Goal: Task Accomplishment & Management: Manage account settings

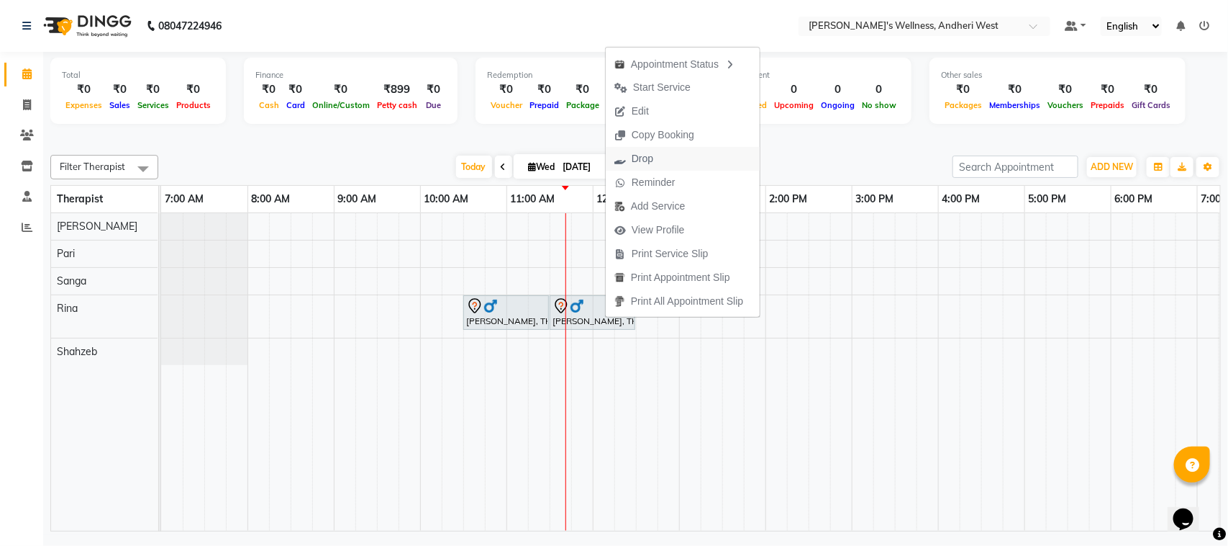
click at [664, 153] on button "Drop" at bounding box center [683, 159] width 154 height 24
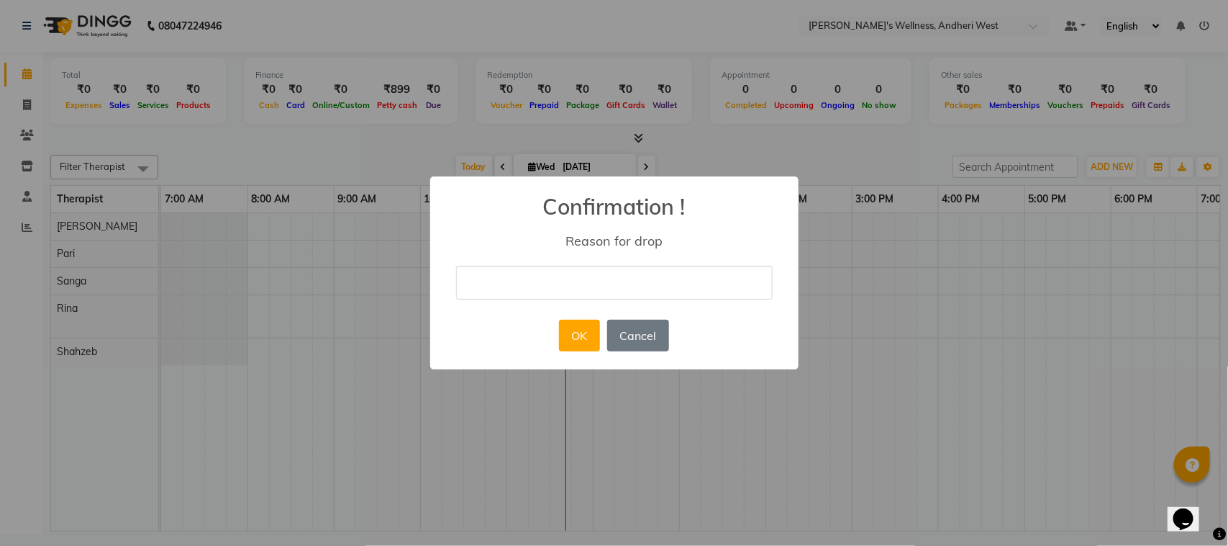
click at [590, 286] on input "text" at bounding box center [614, 283] width 317 height 34
type input "bymistake"
click at [578, 347] on button "OK" at bounding box center [579, 336] width 41 height 32
click at [578, 347] on div "× Confirmation ! Reason for drop bymistake OK No Cancel" at bounding box center [614, 273] width 1228 height 546
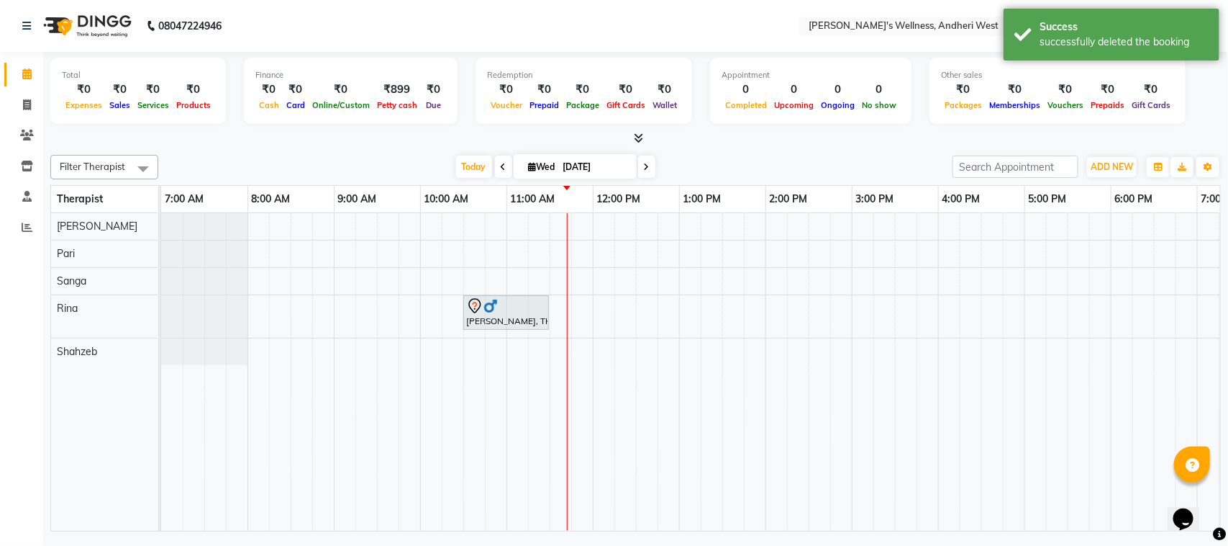
click at [584, 308] on div "[PERSON_NAME], TK02, 10:30 AM-11:30 AM, OFFER SERVICE 60 MIN" at bounding box center [808, 371] width 1295 height 317
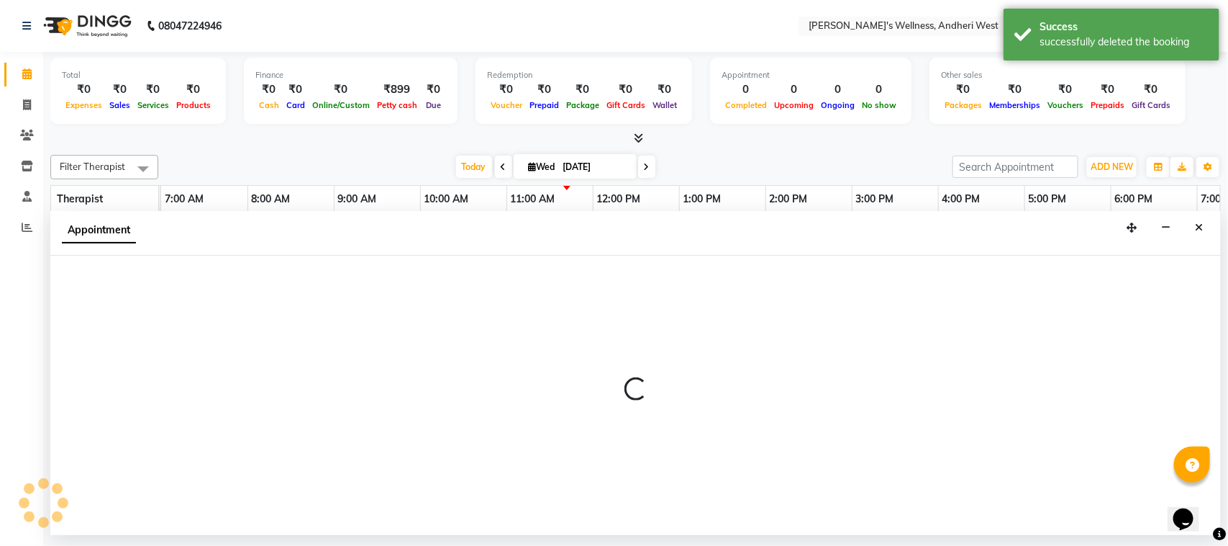
select select "80732"
select select "705"
select select "tentative"
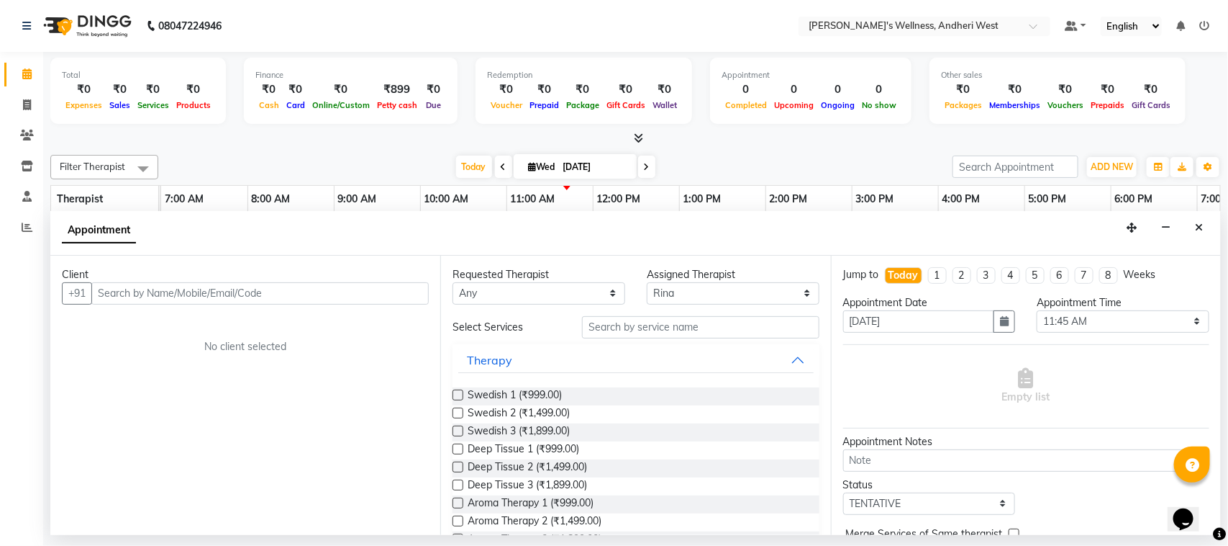
click at [407, 290] on input "text" at bounding box center [260, 293] width 338 height 22
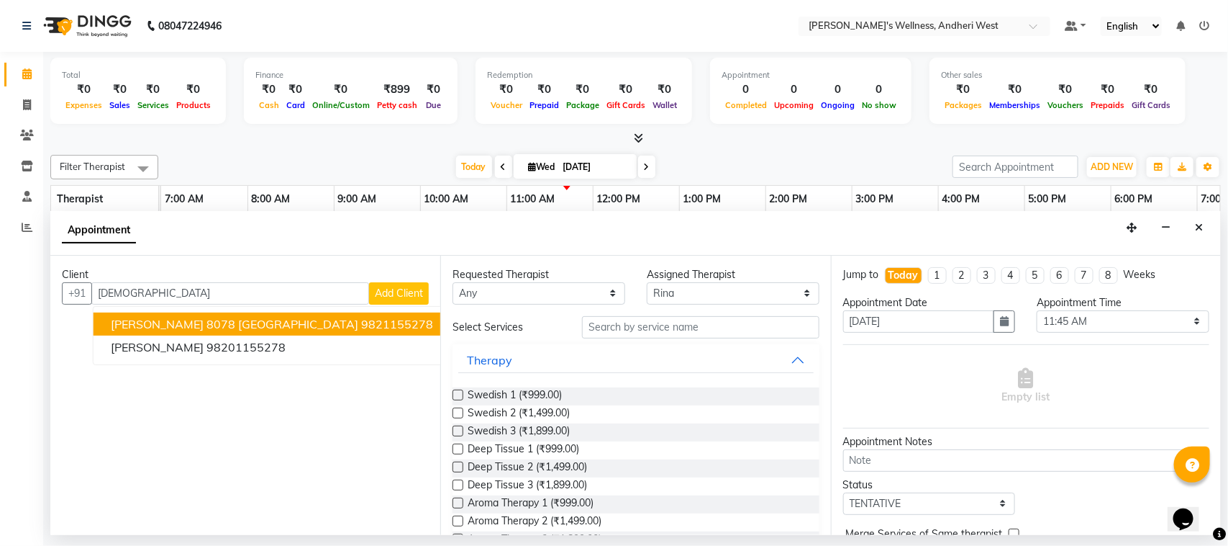
click at [284, 314] on button "Shivam 8078 Valencia 9821155278" at bounding box center [272, 323] width 357 height 23
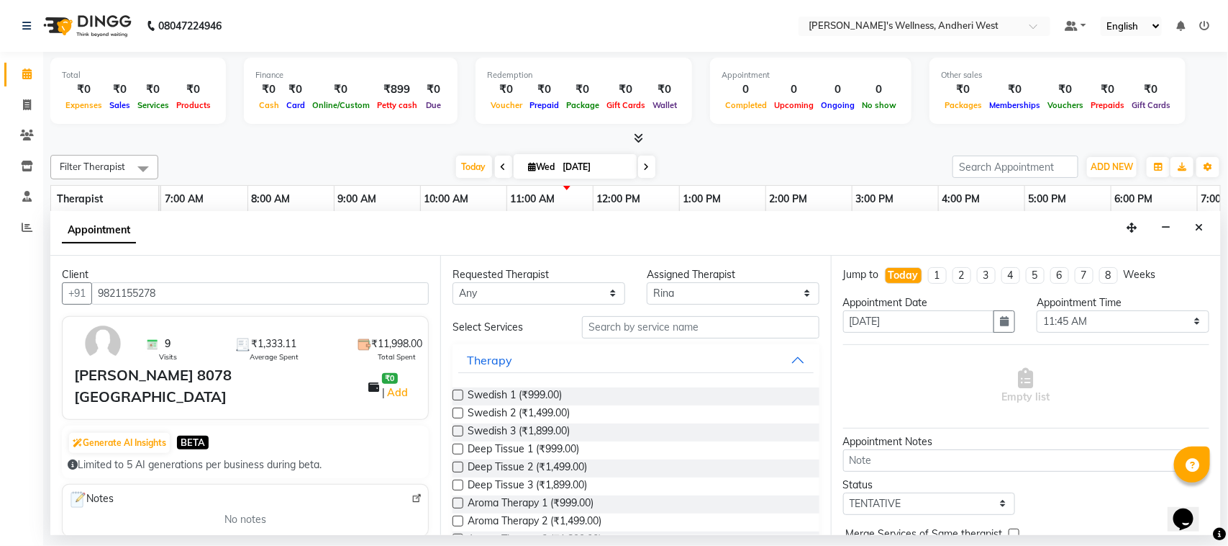
type input "9821155278"
click at [650, 328] on input "text" at bounding box center [700, 327] width 237 height 22
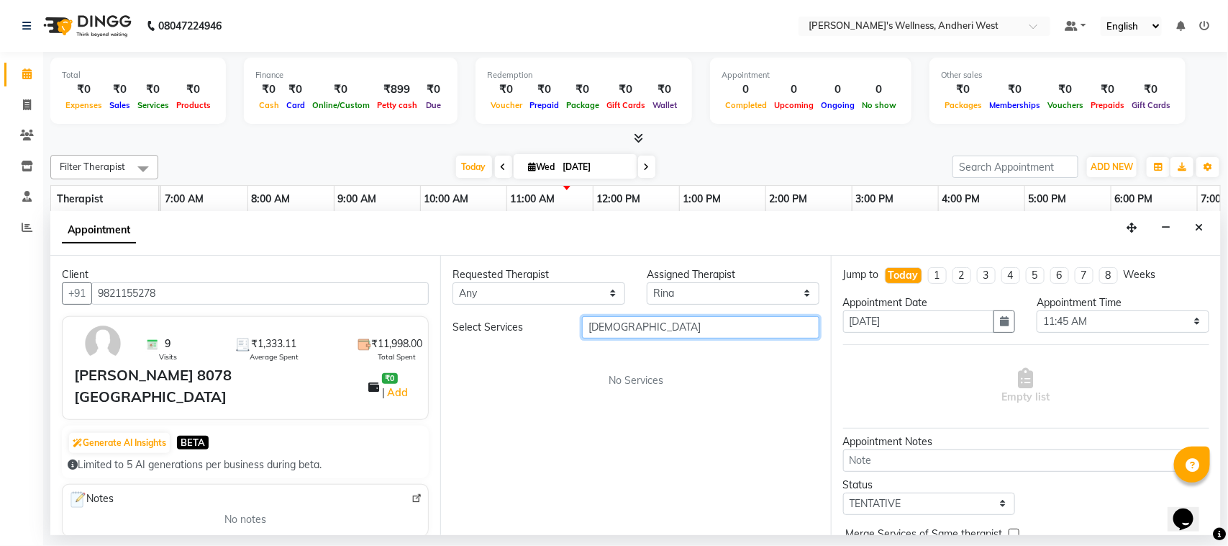
click at [659, 330] on input "shiva" at bounding box center [700, 327] width 237 height 22
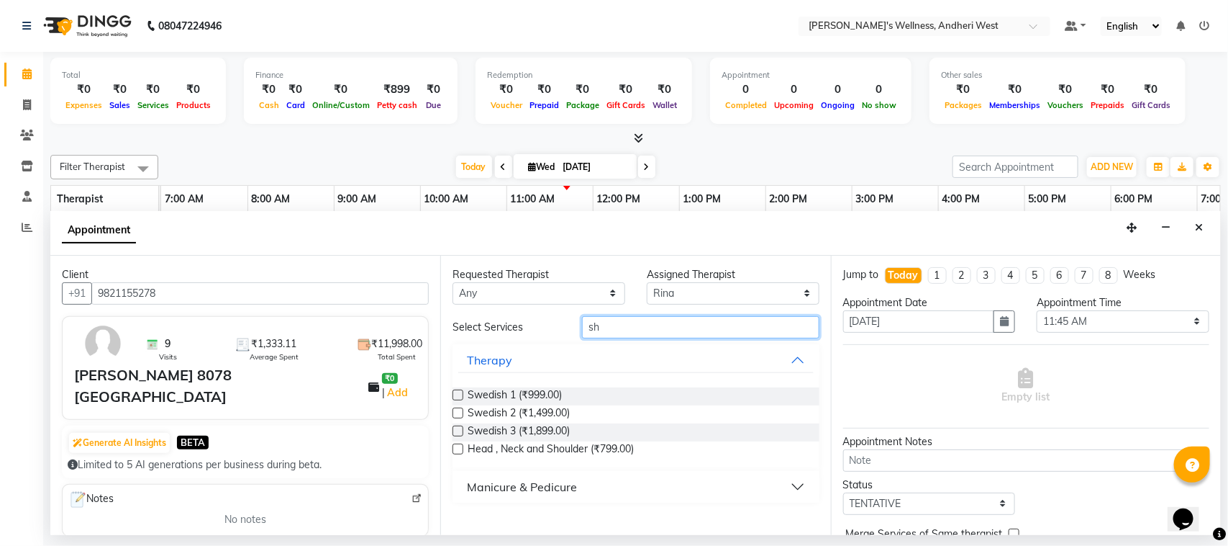
type input "s"
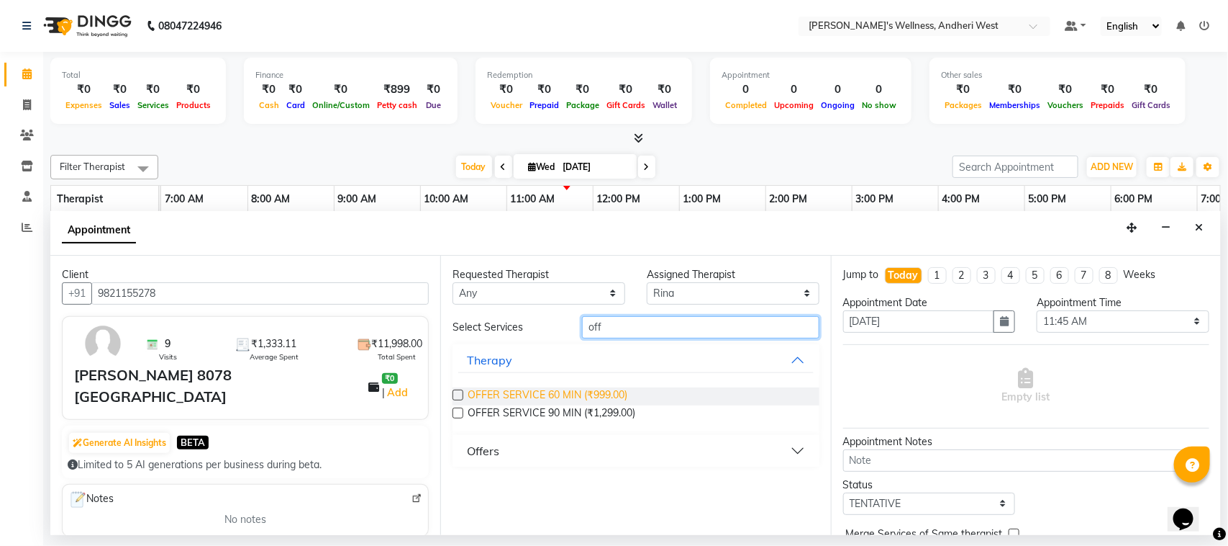
type input "off"
click at [610, 387] on span "OFFER SERVICE 60 MIN (₹999.00)" at bounding box center [548, 396] width 160 height 18
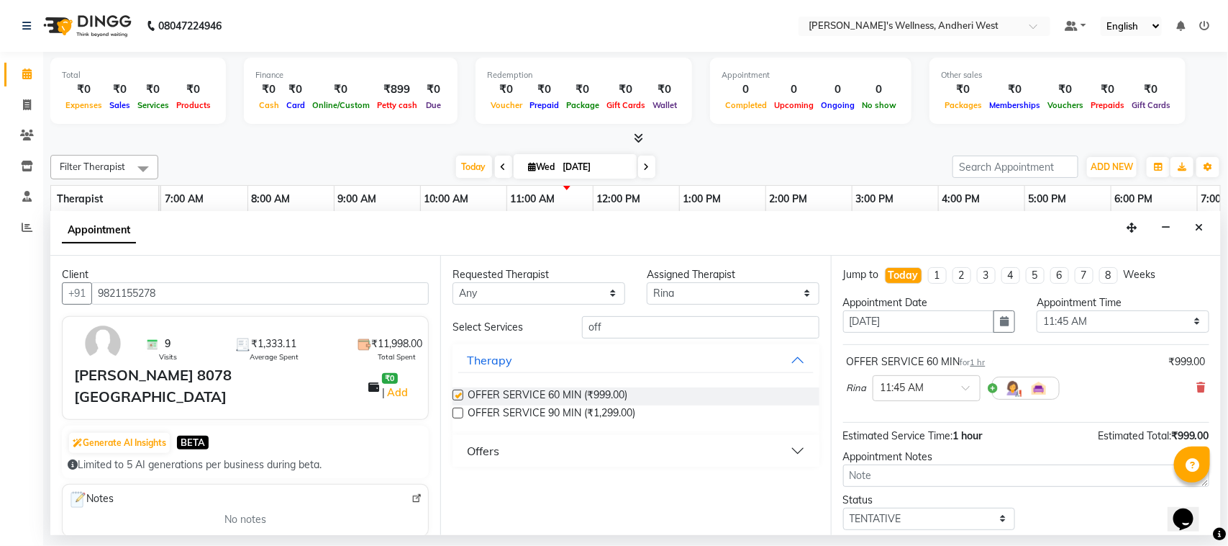
checkbox input "false"
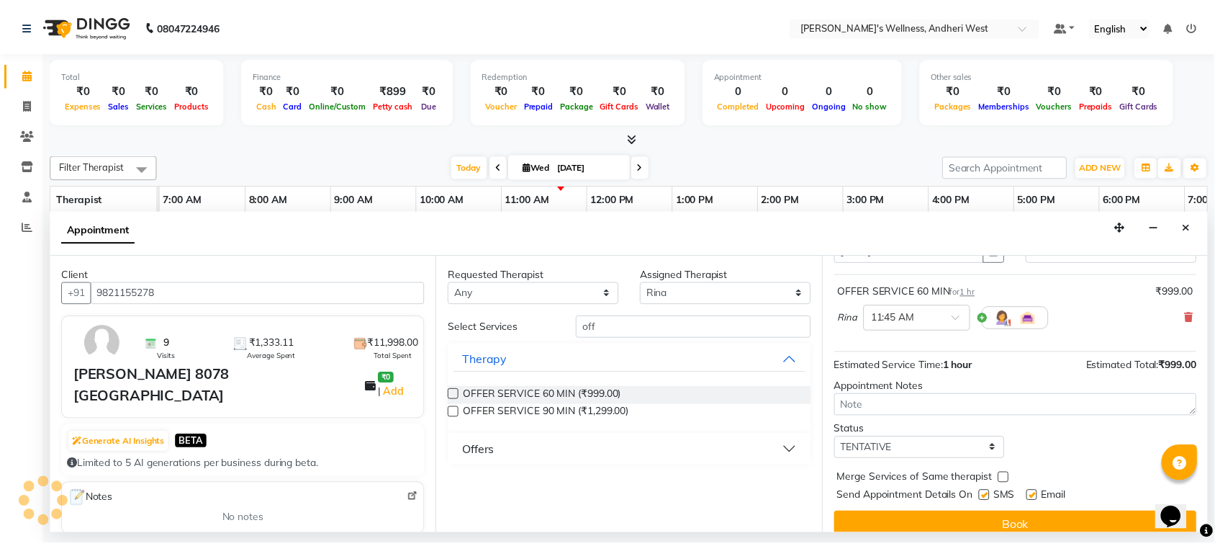
scroll to position [87, 0]
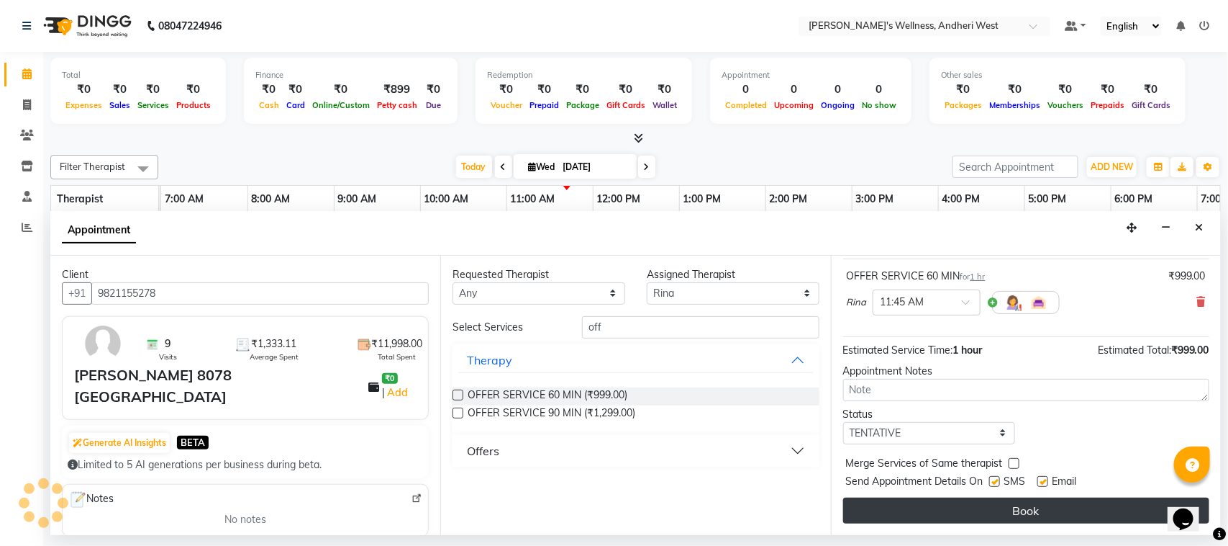
click at [894, 497] on button "Book" at bounding box center [1026, 510] width 366 height 26
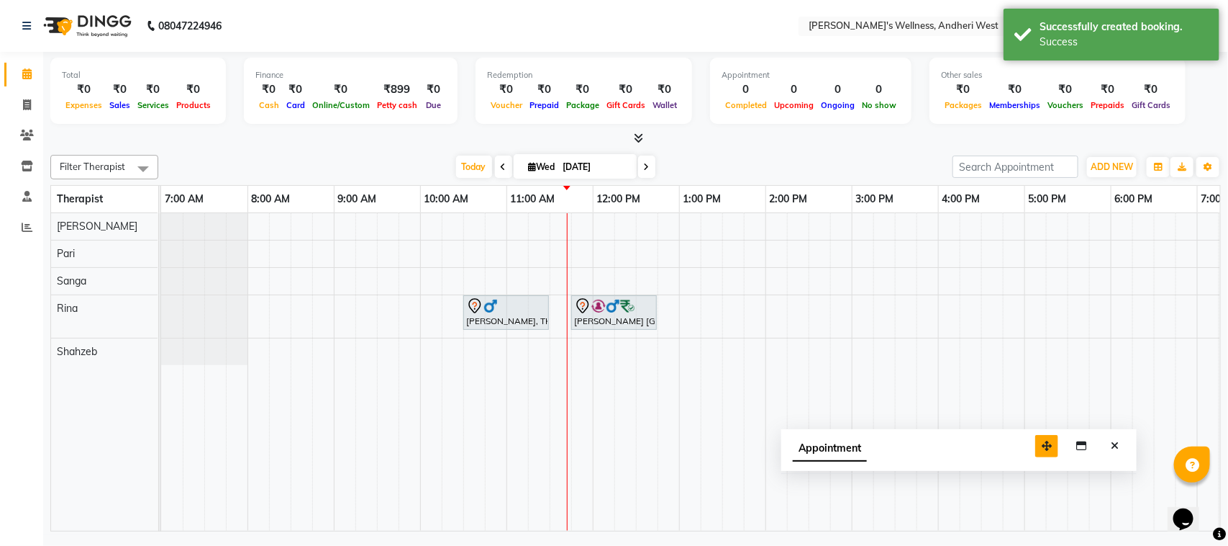
drag, startPoint x: 1130, startPoint y: 509, endPoint x: 1031, endPoint y: 438, distance: 122.2
click at [1042, 440] on icon "button" at bounding box center [1047, 445] width 10 height 10
click at [1105, 439] on button "Close" at bounding box center [1100, 438] width 21 height 22
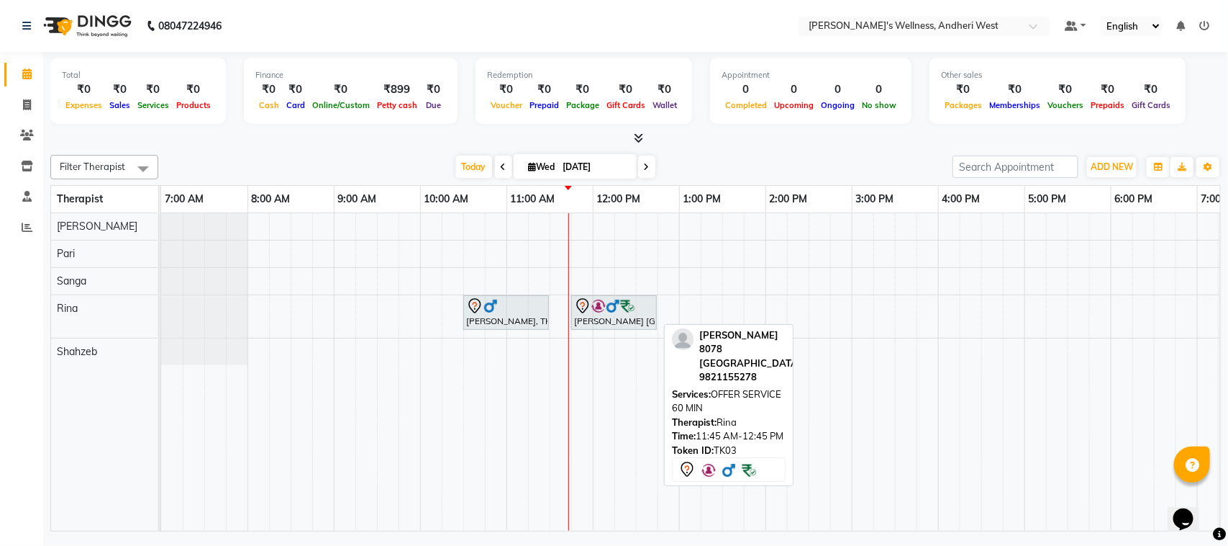
click at [638, 308] on div at bounding box center [614, 305] width 80 height 17
select select "7"
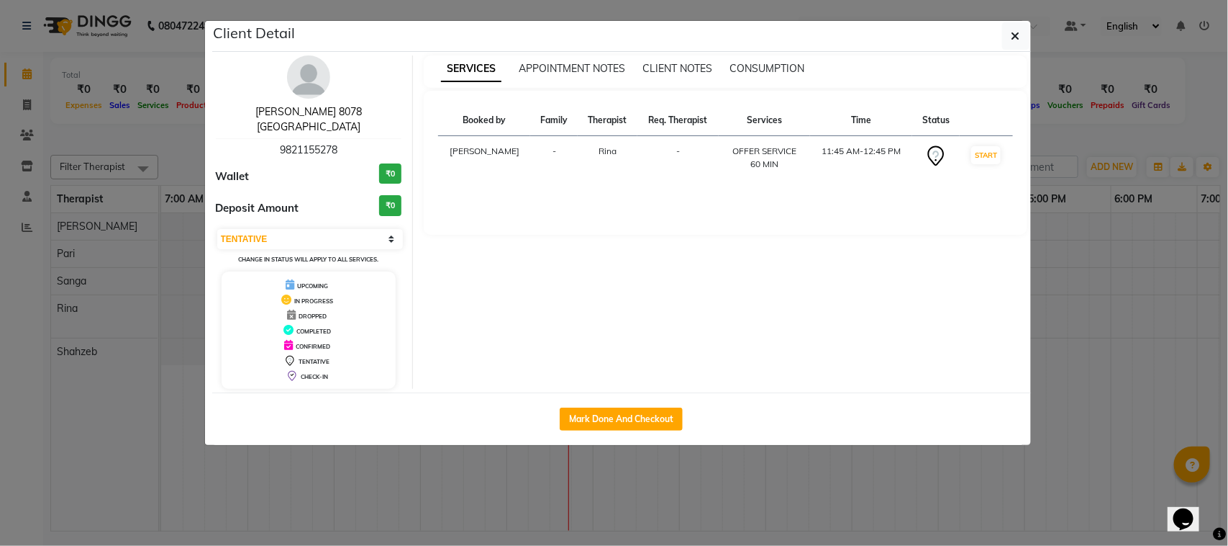
click at [329, 107] on link "[PERSON_NAME] 8078 [GEOGRAPHIC_DATA]" at bounding box center [308, 119] width 107 height 28
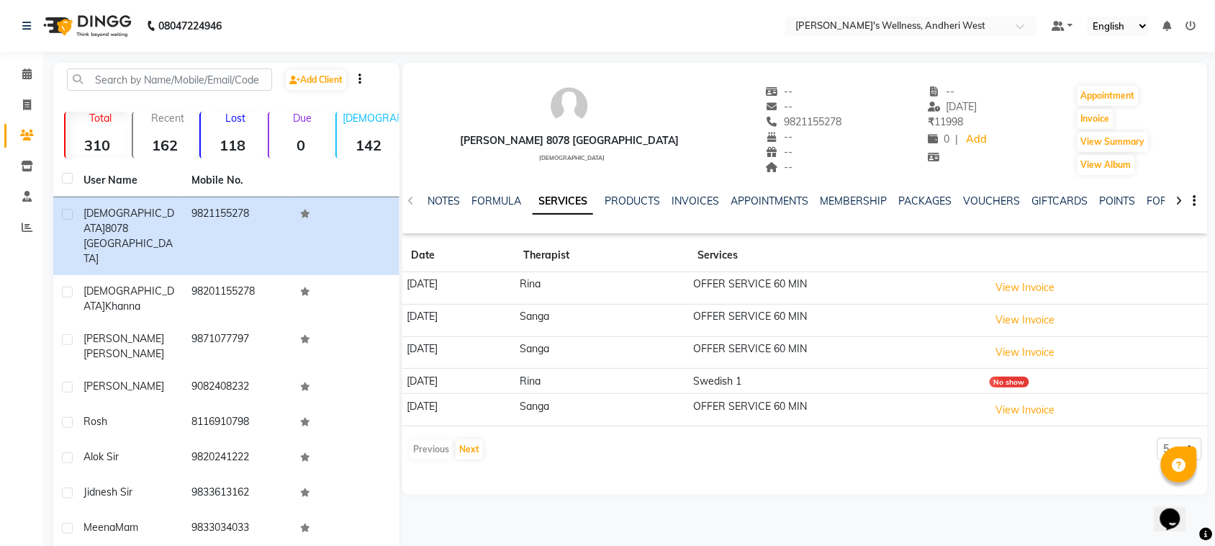
drag, startPoint x: 753, startPoint y: 114, endPoint x: 808, endPoint y: 98, distance: 57.6
click at [808, 98] on div "Shivam 8078 Valencia male -- -- 9821155278 -- -- -- -- 24-08-2025 ₹ 11998 0 | A…" at bounding box center [804, 123] width 805 height 107
click at [766, 113] on div "--" at bounding box center [804, 106] width 76 height 15
click at [766, 120] on span "9821155278" at bounding box center [804, 121] width 76 height 13
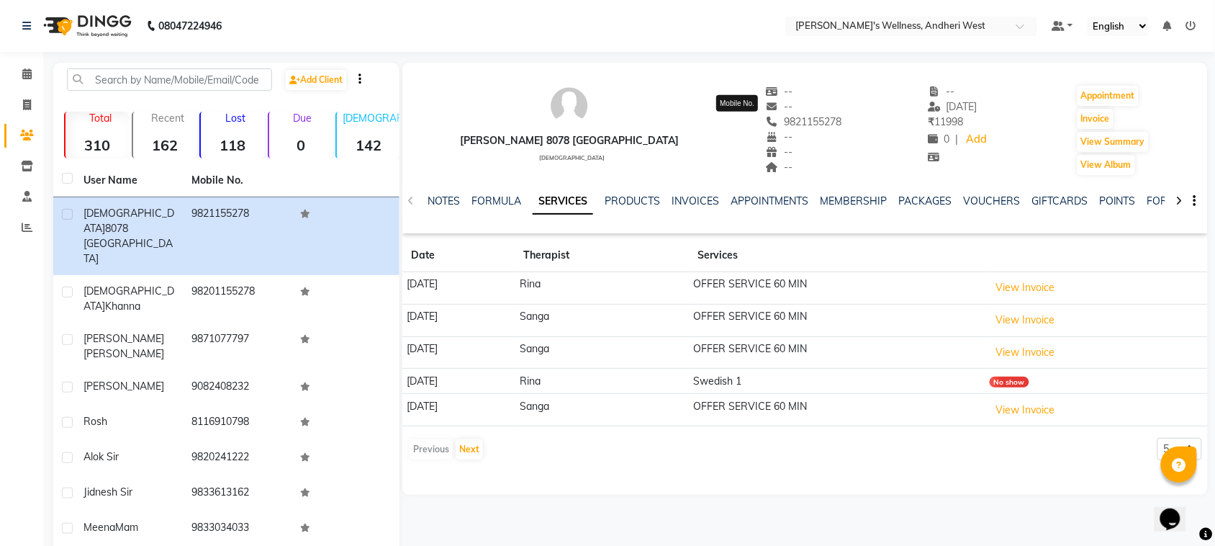
click at [766, 120] on span "9821155278" at bounding box center [804, 121] width 76 height 13
copy span "9821155278"
click at [30, 99] on icon at bounding box center [27, 104] width 8 height 11
select select "service"
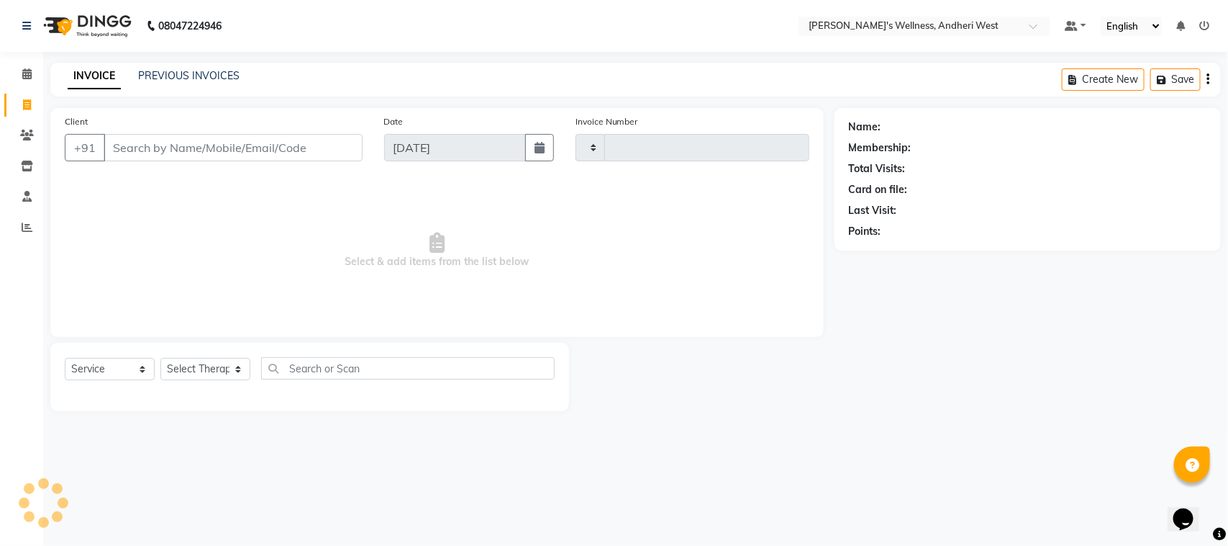
type input "0695"
select select "7384"
click at [187, 74] on link "PREVIOUS INVOICES" at bounding box center [188, 75] width 101 height 13
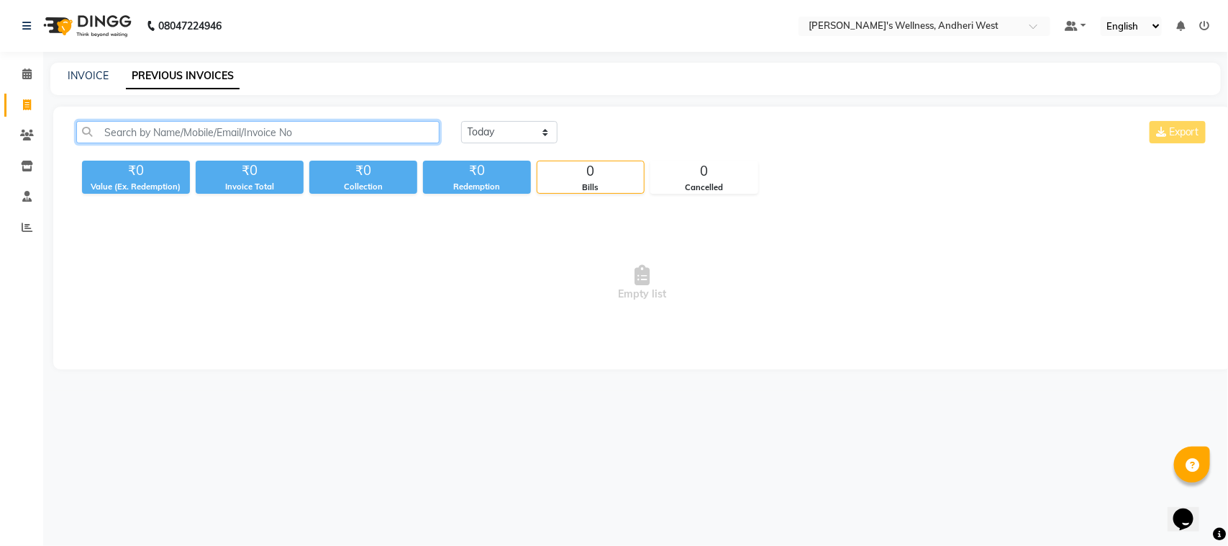
paste input "9821155278"
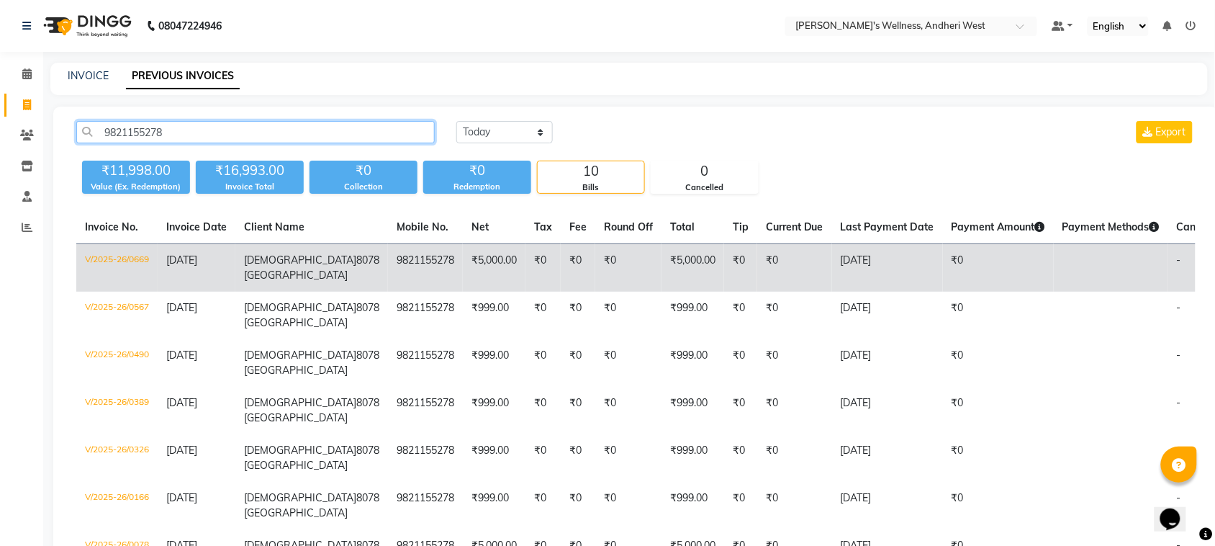
type input "9821155278"
click at [525, 281] on td "₹0" at bounding box center [542, 268] width 35 height 48
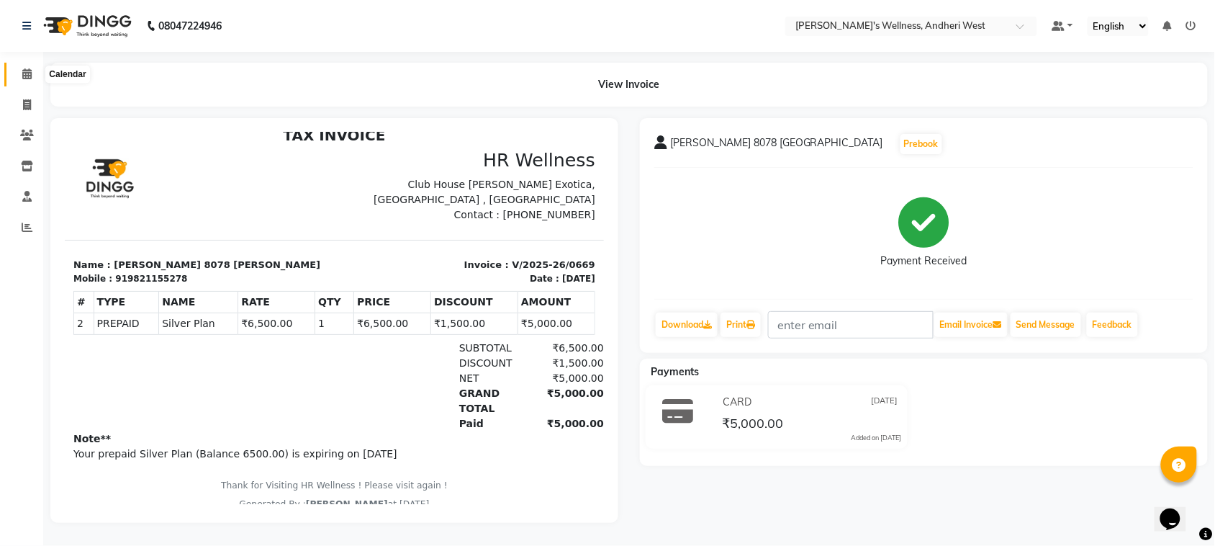
click at [23, 68] on icon at bounding box center [26, 73] width 9 height 11
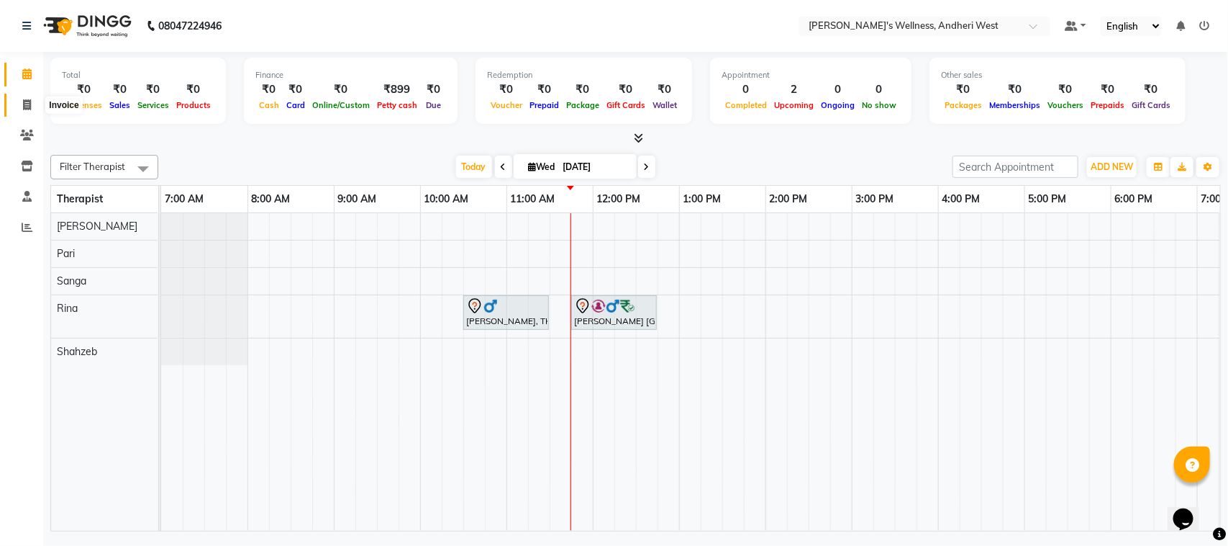
click at [27, 107] on icon at bounding box center [27, 104] width 8 height 11
select select "service"
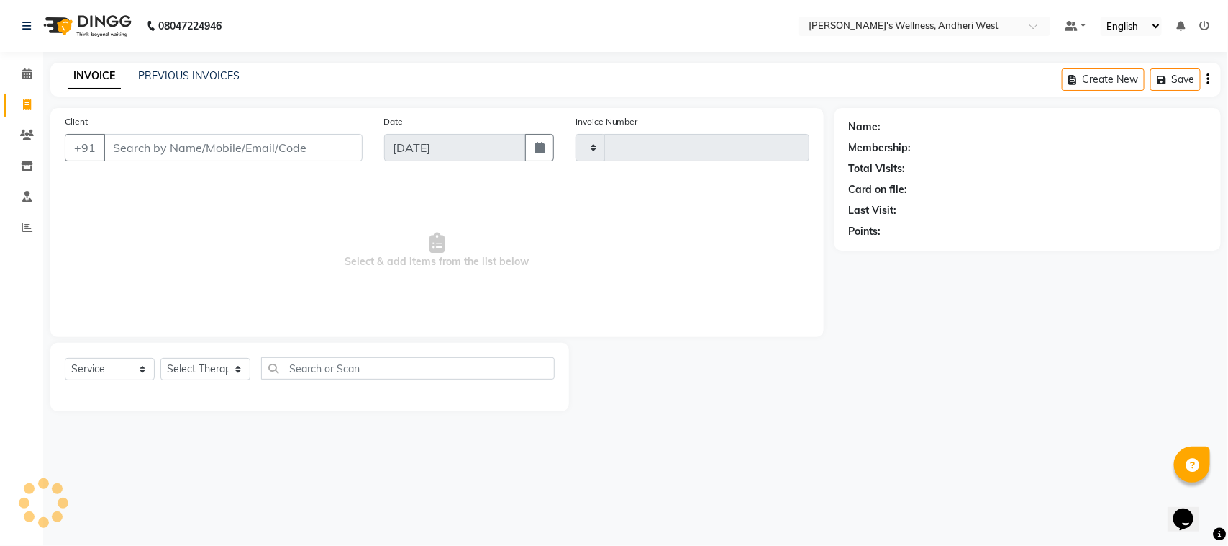
type input "0695"
select select "7384"
click at [299, 148] on input "Client" at bounding box center [233, 147] width 259 height 27
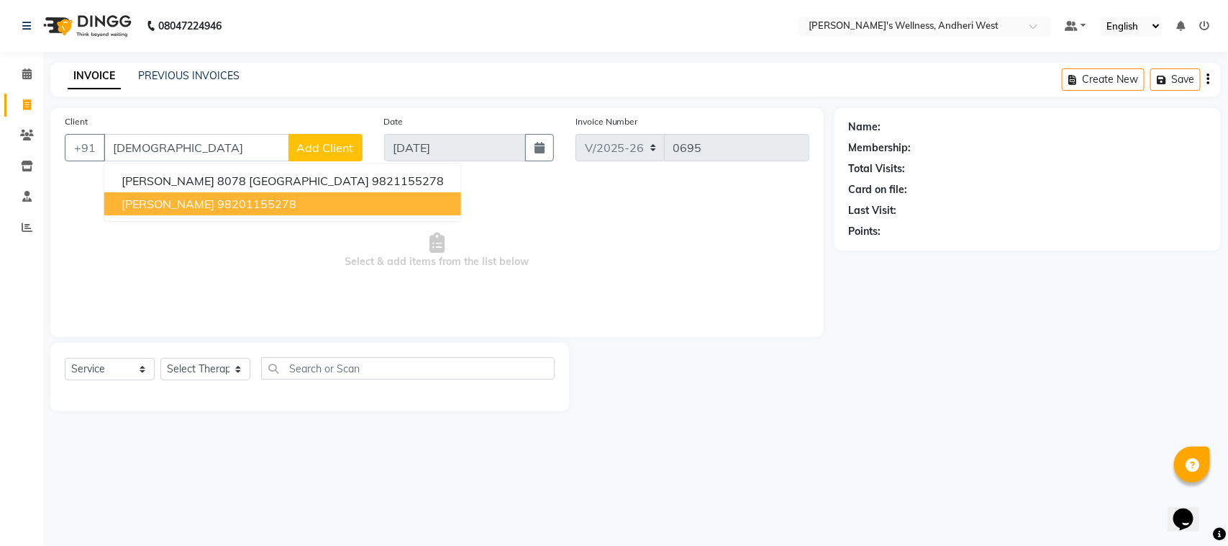
click at [313, 206] on button "shivam khanna 98201155278" at bounding box center [282, 203] width 357 height 23
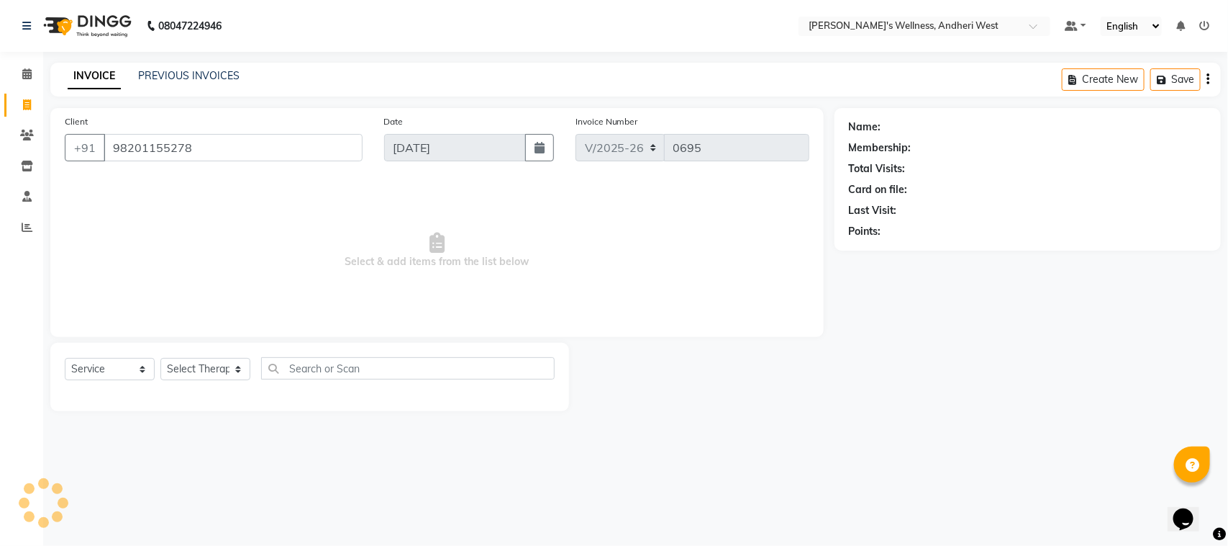
type input "98201155278"
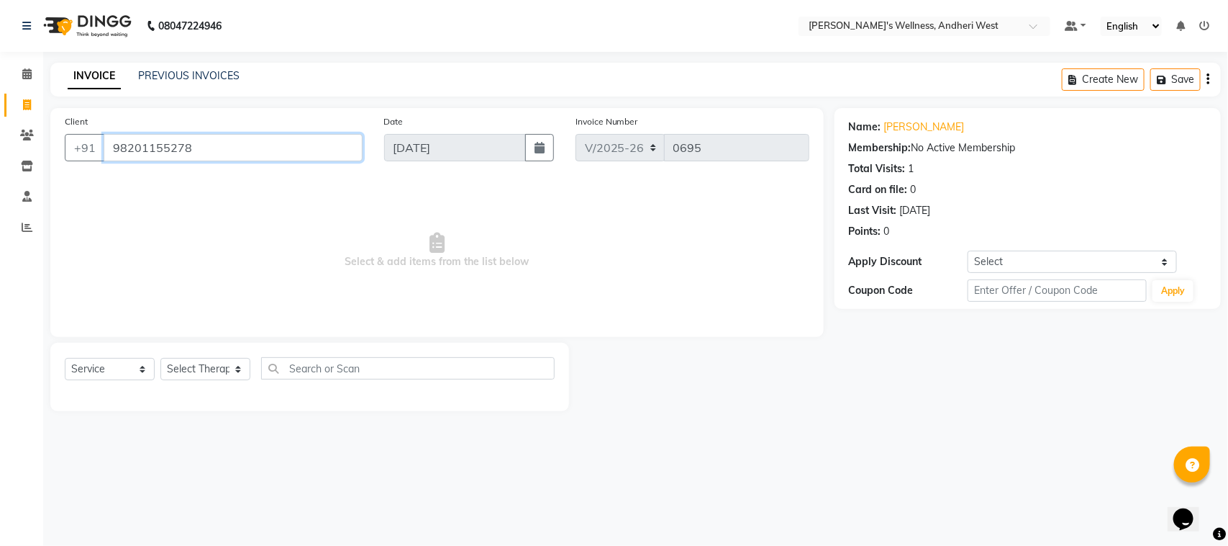
click at [274, 145] on input "98201155278" at bounding box center [233, 147] width 259 height 27
click at [918, 123] on link "Shivam Khanna" at bounding box center [924, 126] width 81 height 15
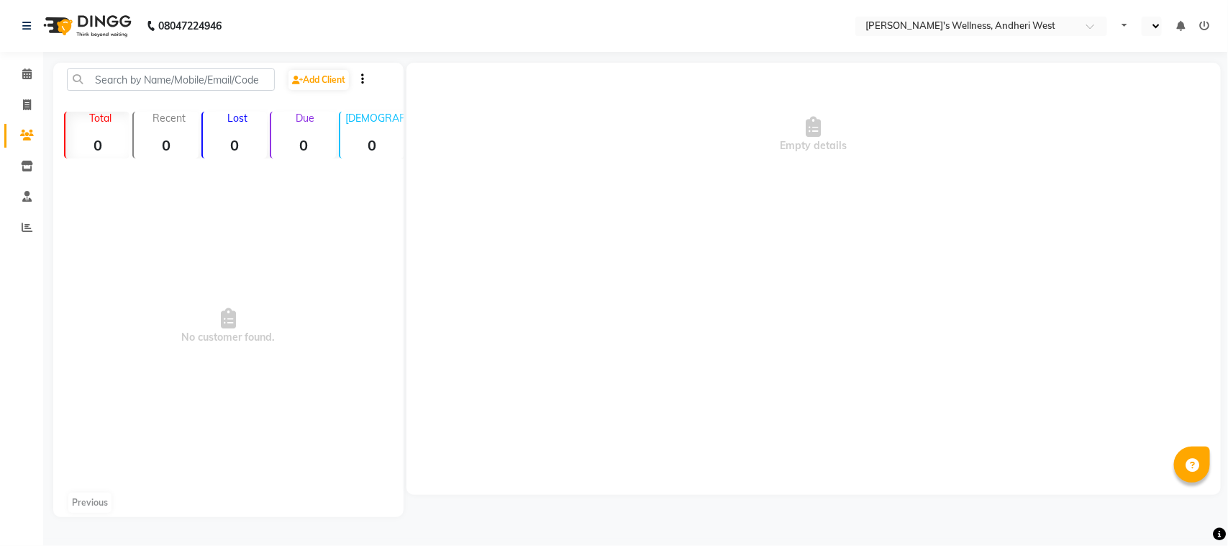
select select "en"
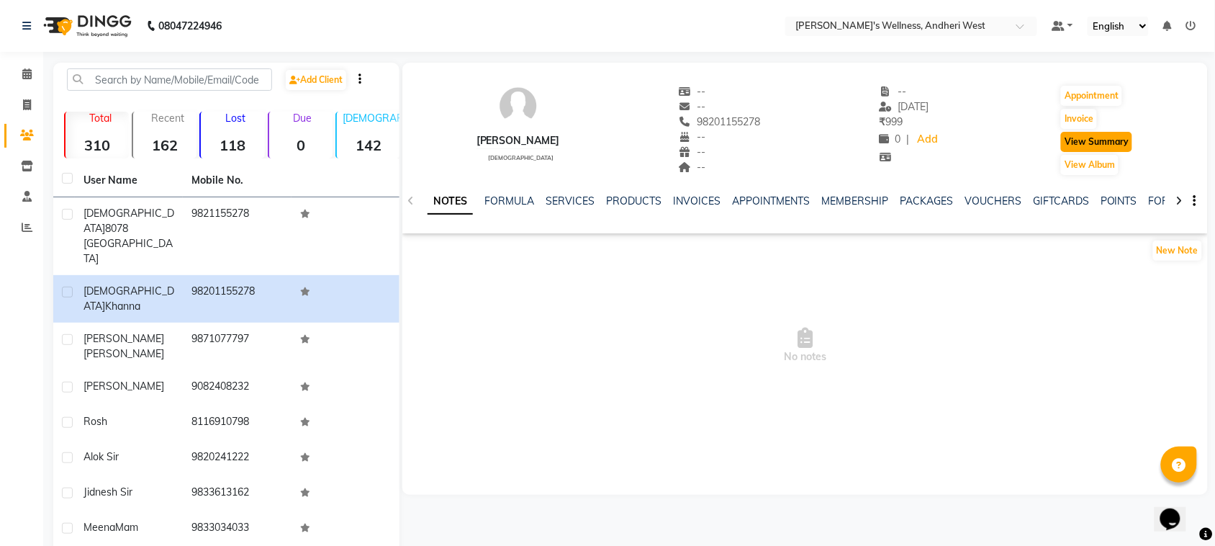
click at [1110, 141] on button "View Summary" at bounding box center [1096, 142] width 71 height 20
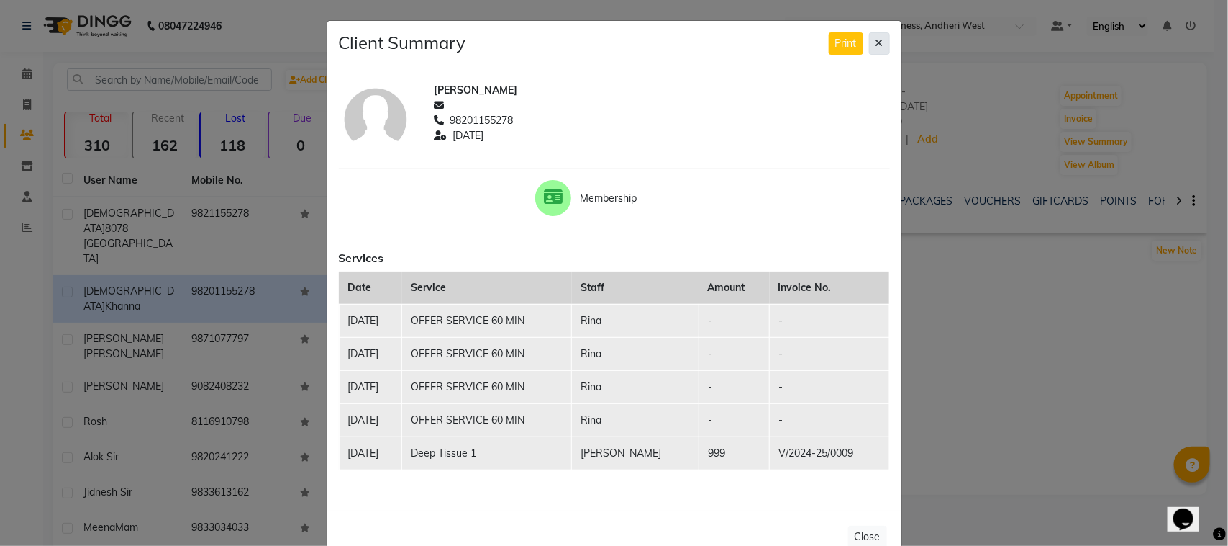
click at [876, 44] on icon at bounding box center [880, 43] width 8 height 10
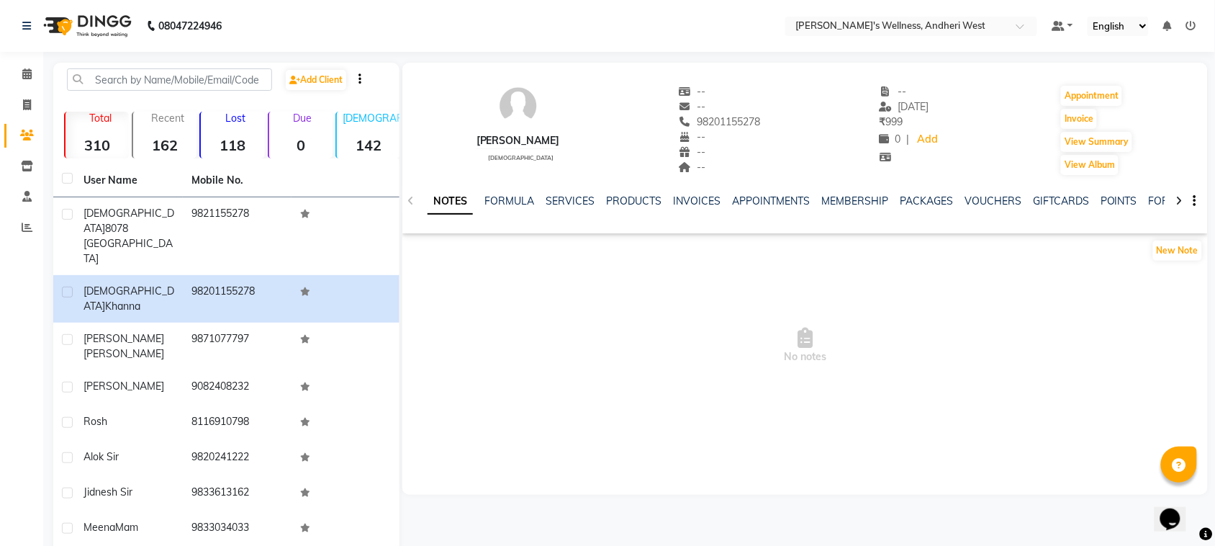
click at [759, 114] on div "98201155278" at bounding box center [720, 121] width 82 height 15
drag, startPoint x: 759, startPoint y: 114, endPoint x: 746, endPoint y: 134, distance: 24.0
click at [746, 134] on div "--" at bounding box center [720, 137] width 82 height 15
click at [741, 124] on span "98201155278" at bounding box center [720, 121] width 82 height 13
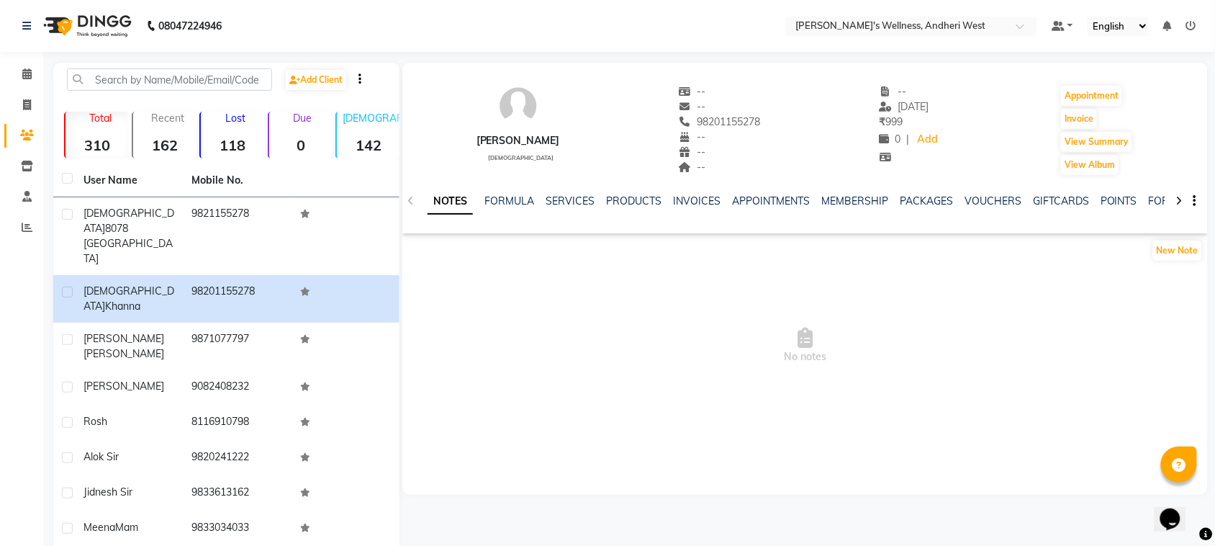
click at [741, 124] on span "98201155278" at bounding box center [720, 121] width 82 height 13
copy span "98201155278"
click at [26, 107] on icon at bounding box center [27, 104] width 8 height 11
select select "service"
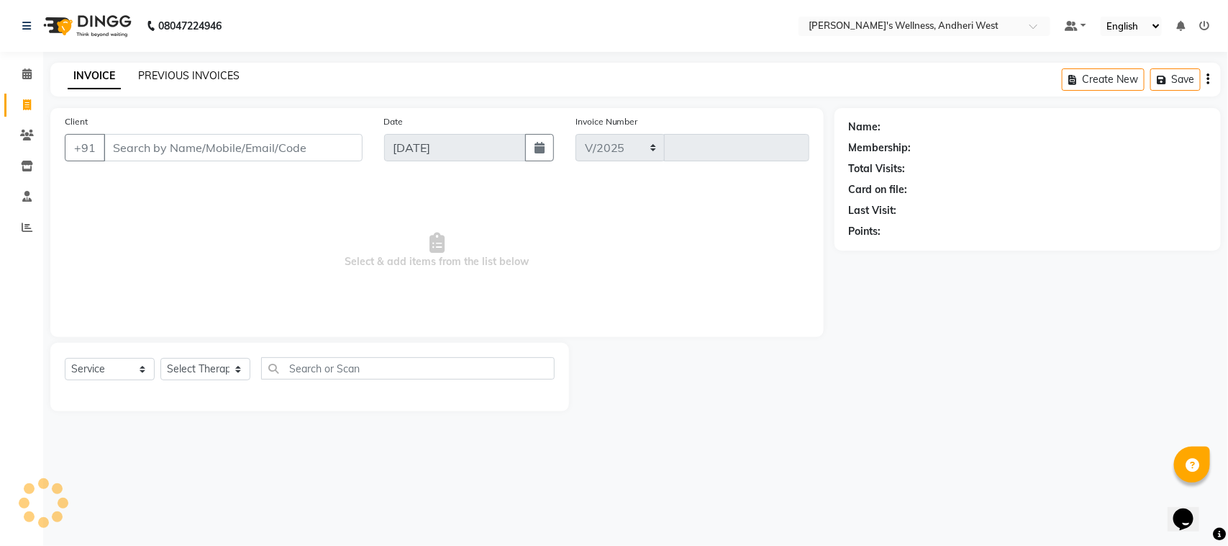
select select "7384"
type input "0695"
click at [194, 74] on link "PREVIOUS INVOICES" at bounding box center [188, 75] width 101 height 13
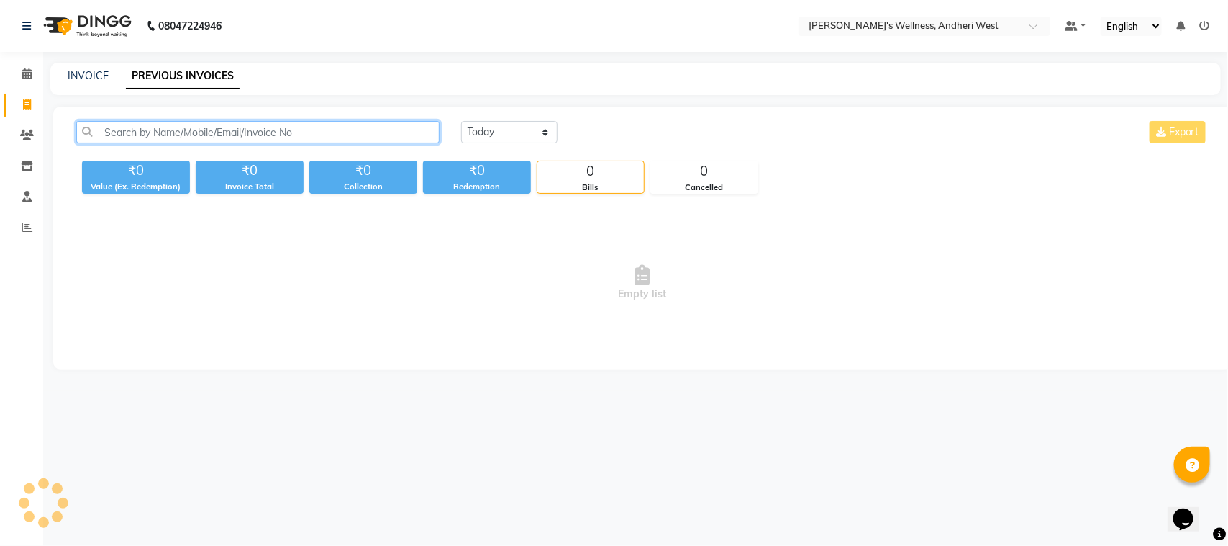
paste input "98201155278"
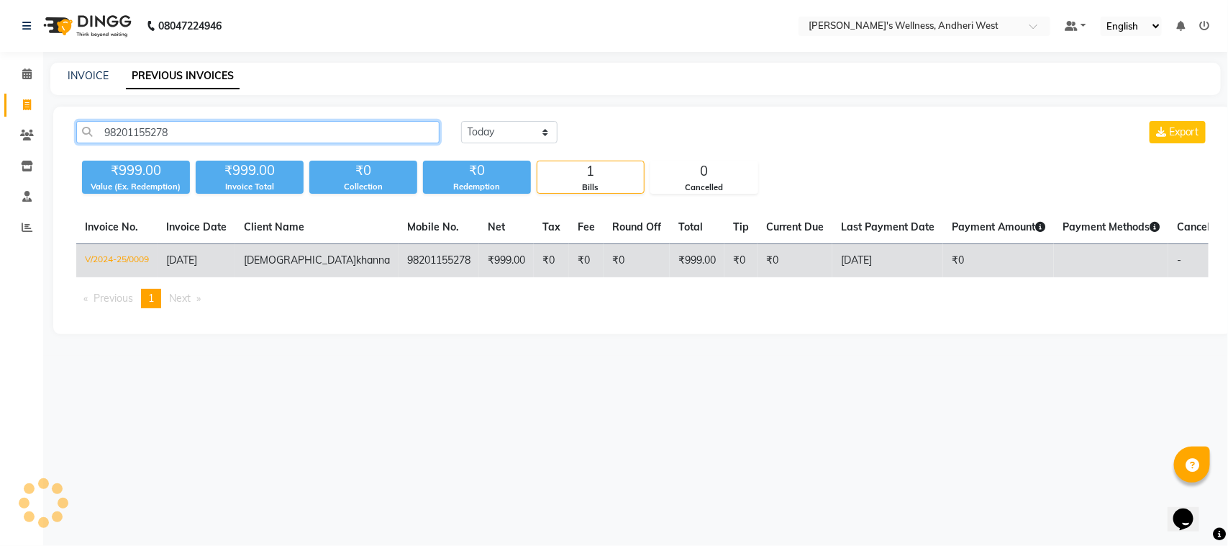
type input "98201155278"
click at [399, 266] on td "98201155278" at bounding box center [439, 261] width 81 height 34
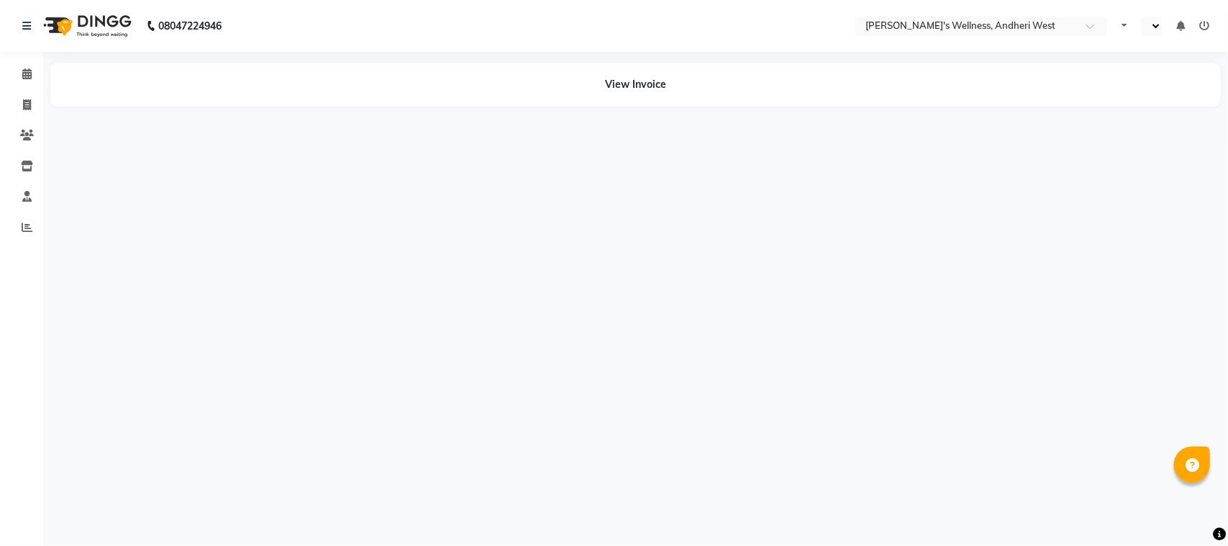
select select "en"
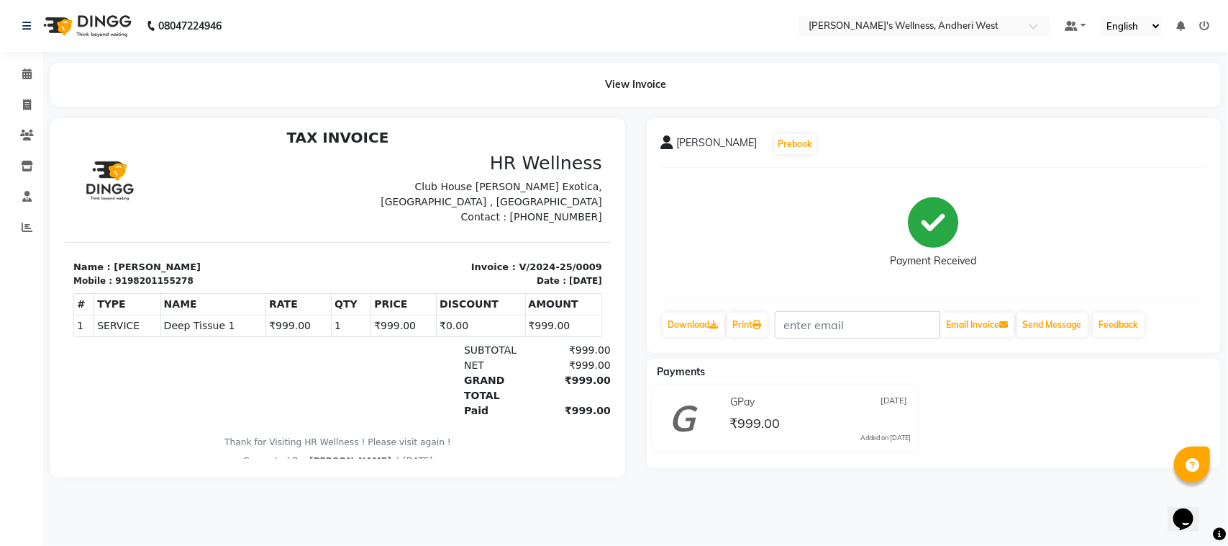
scroll to position [12, 0]
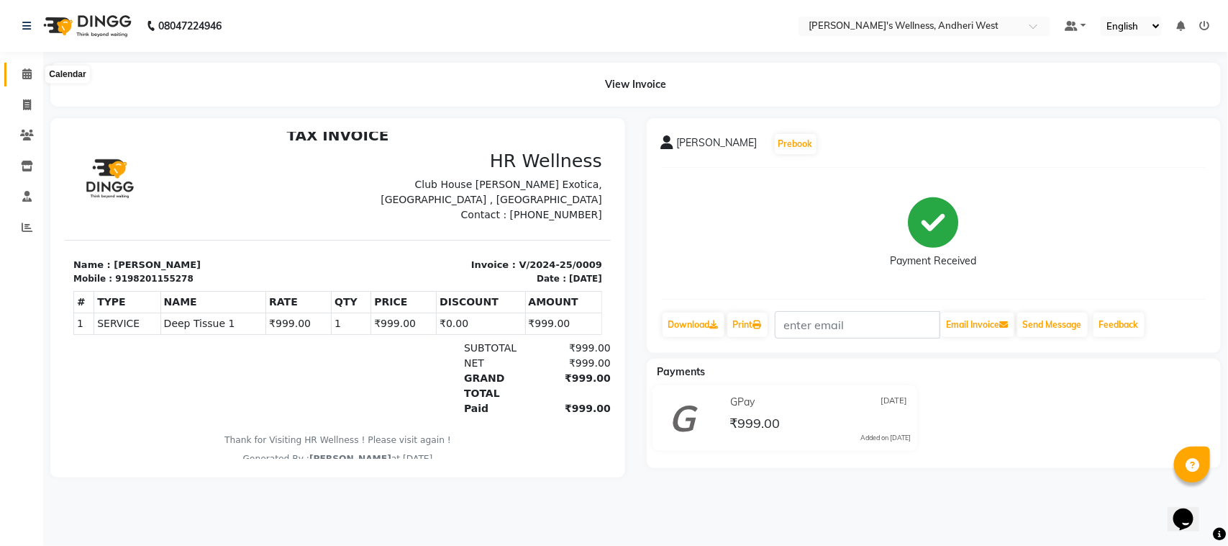
click at [19, 73] on span at bounding box center [26, 74] width 25 height 17
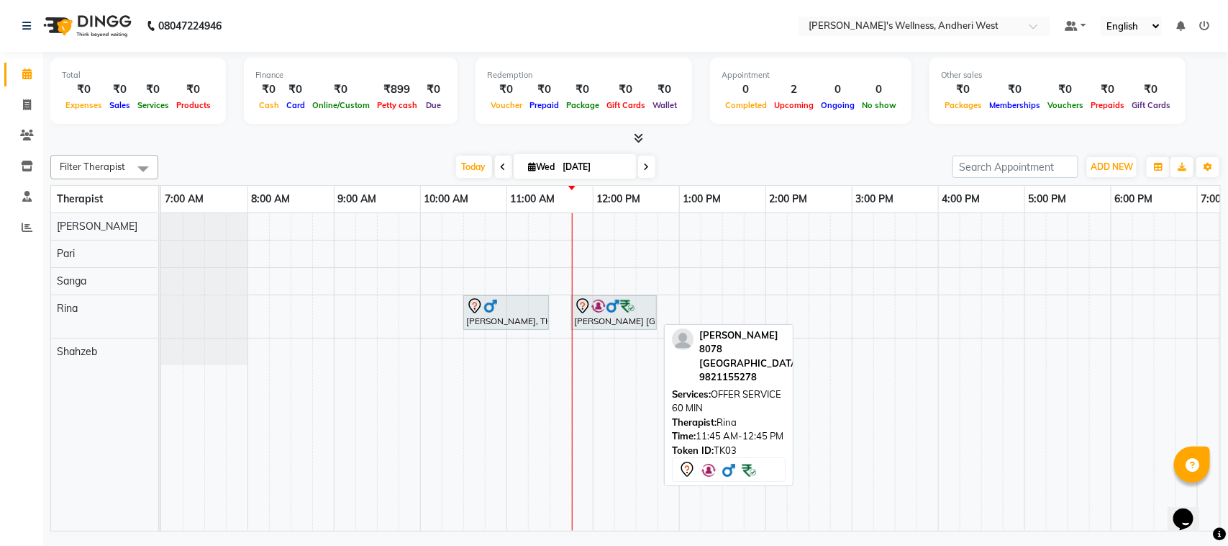
click at [610, 314] on div "[PERSON_NAME] [GEOGRAPHIC_DATA][PERSON_NAME], 11:45 AM-12:45 PM, OFFER SERVICE …" at bounding box center [614, 312] width 83 height 30
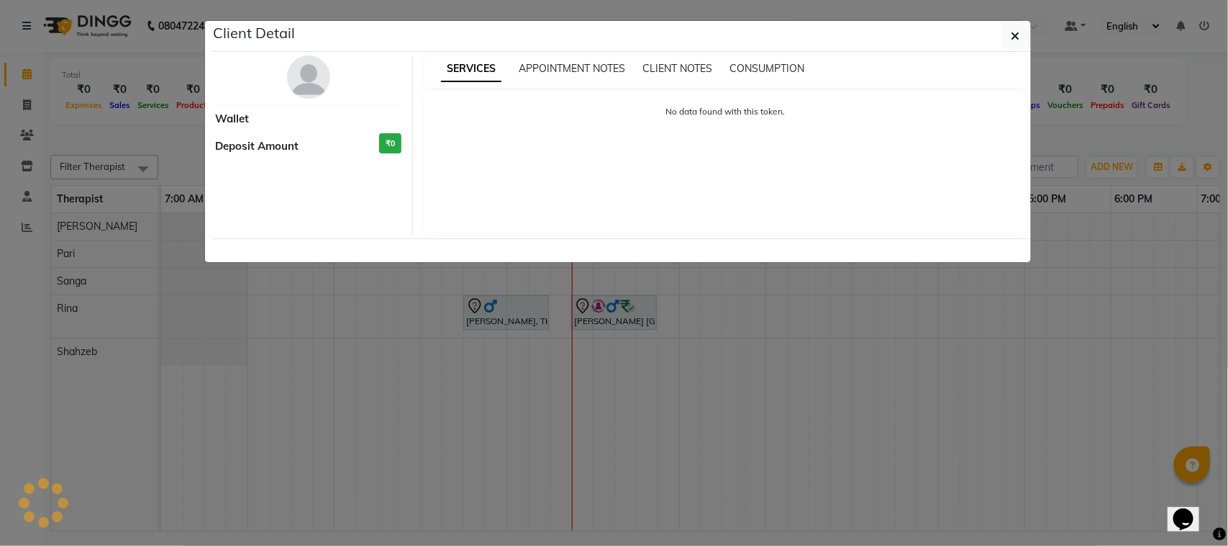
select select "7"
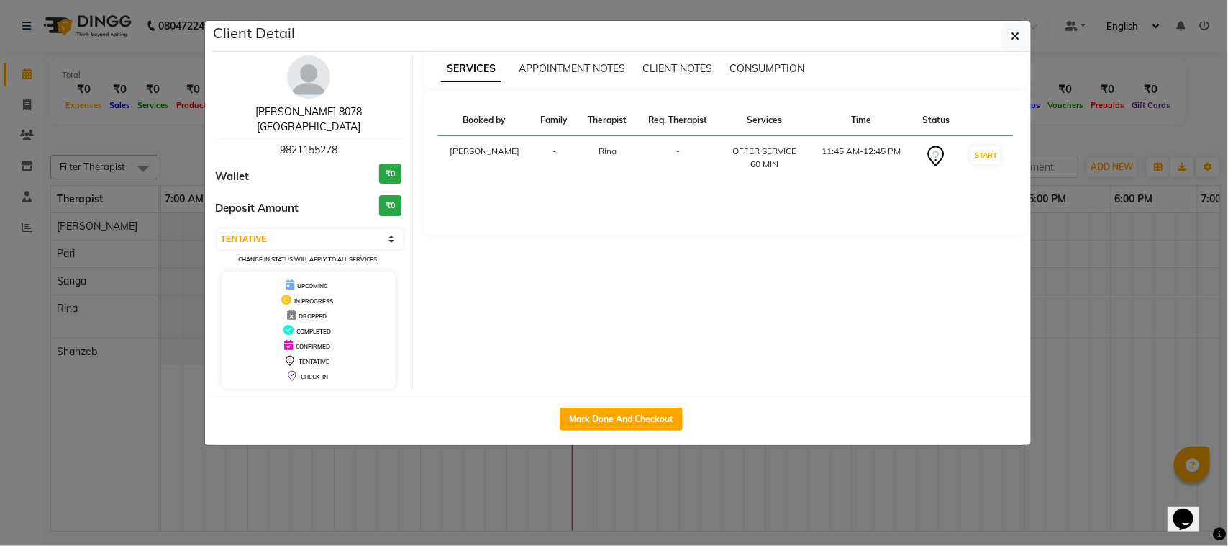
click at [332, 113] on link "[PERSON_NAME] 8078 [GEOGRAPHIC_DATA]" at bounding box center [308, 119] width 107 height 28
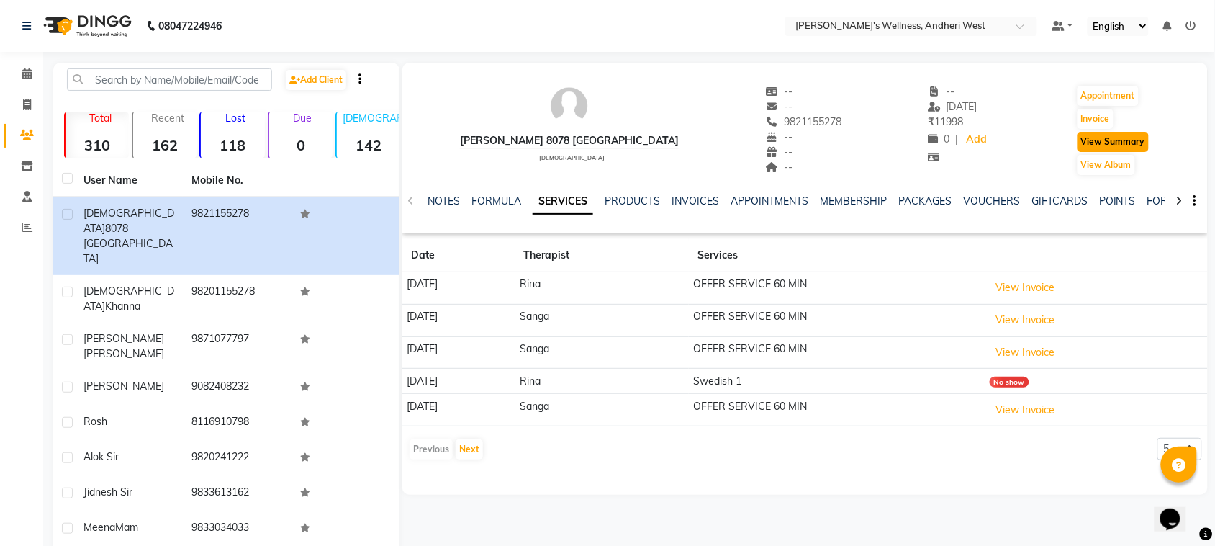
click at [1087, 140] on button "View Summary" at bounding box center [1112, 142] width 71 height 20
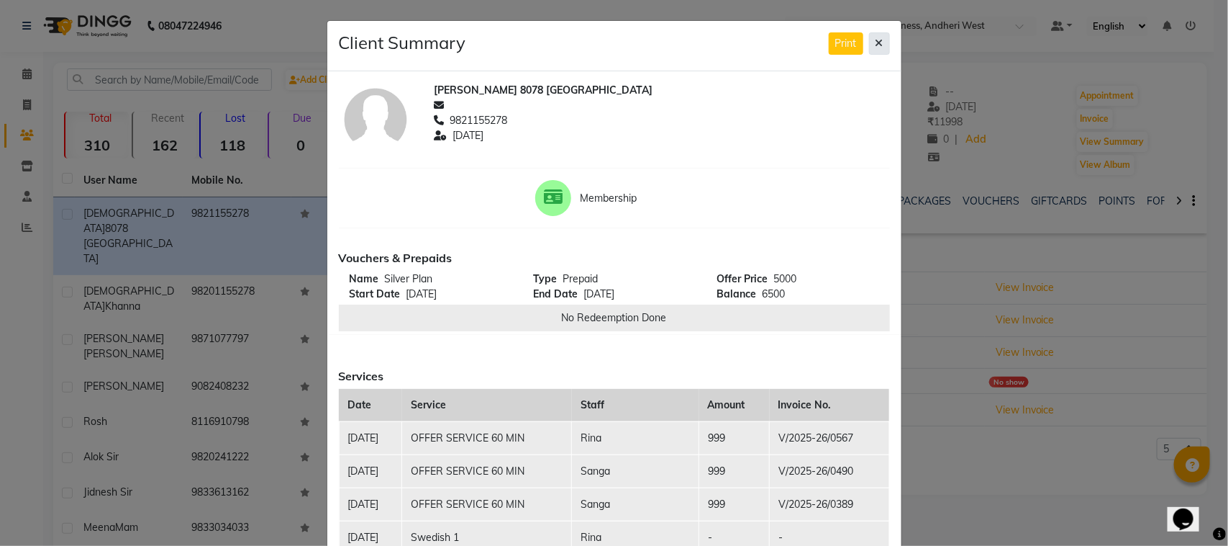
click at [876, 45] on icon at bounding box center [880, 43] width 8 height 10
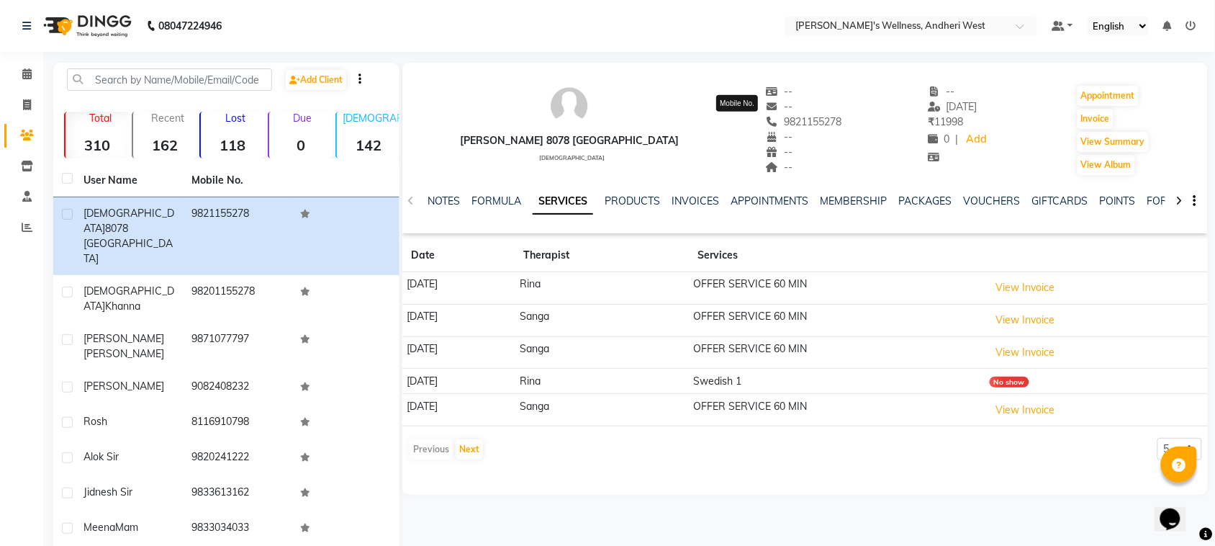
click at [766, 119] on span "9821155278" at bounding box center [804, 121] width 76 height 13
click at [766, 117] on span "9821155278" at bounding box center [804, 121] width 76 height 13
copy span "9821155278"
click at [27, 103] on icon at bounding box center [27, 104] width 8 height 11
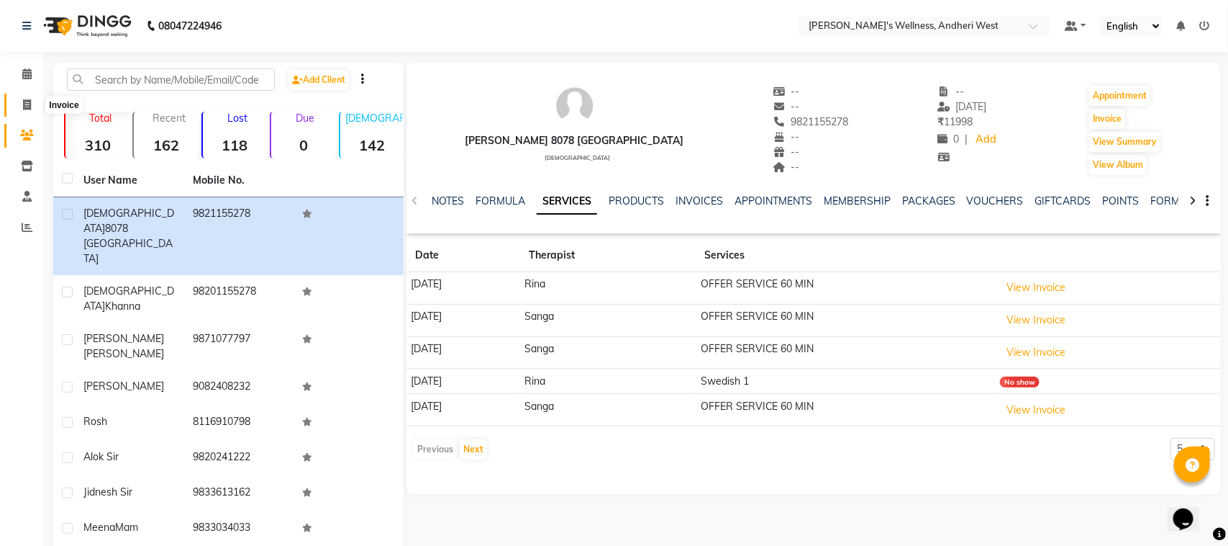
select select "service"
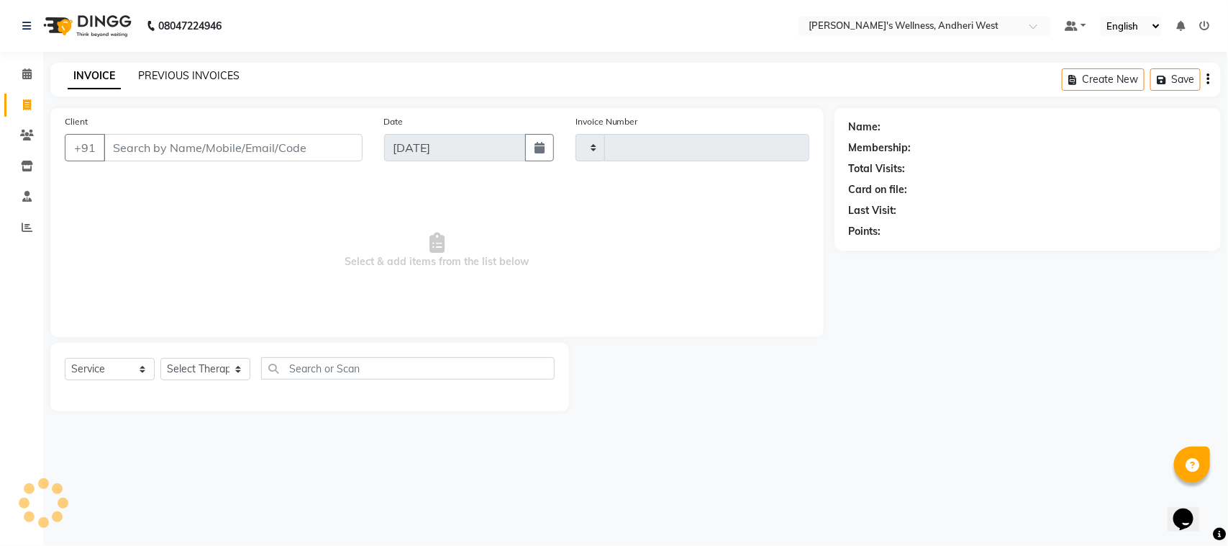
type input "0695"
select select "7384"
drag, startPoint x: 176, startPoint y: 69, endPoint x: 380, endPoint y: 78, distance: 203.9
click at [380, 78] on div "INVOICE PREVIOUS INVOICES Create New Save" at bounding box center [635, 80] width 1171 height 34
click at [227, 70] on link "PREVIOUS INVOICES" at bounding box center [188, 75] width 101 height 13
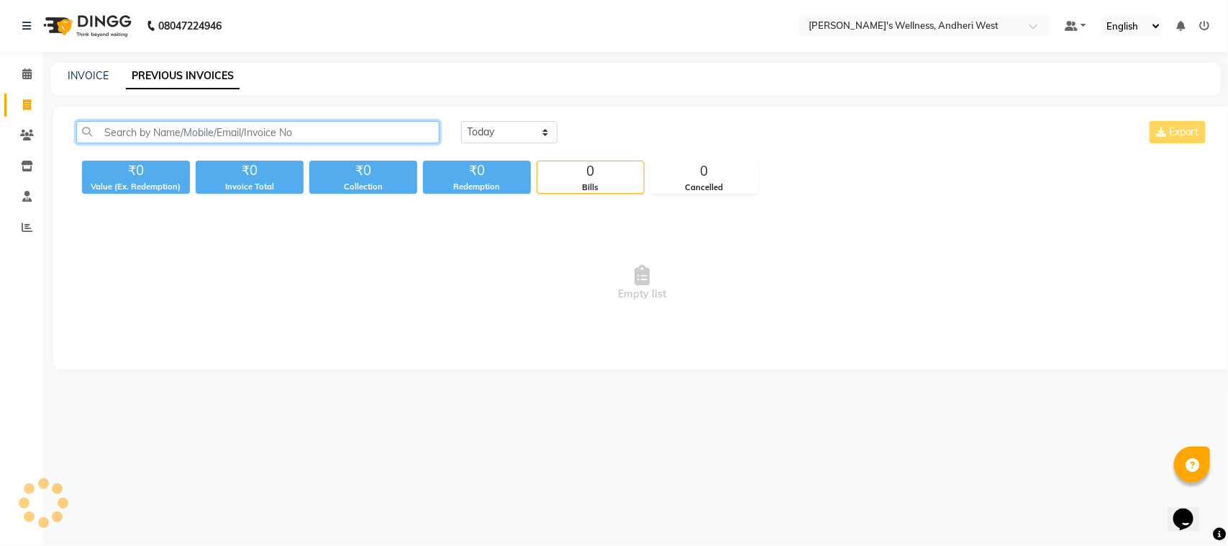
paste input "9821155278"
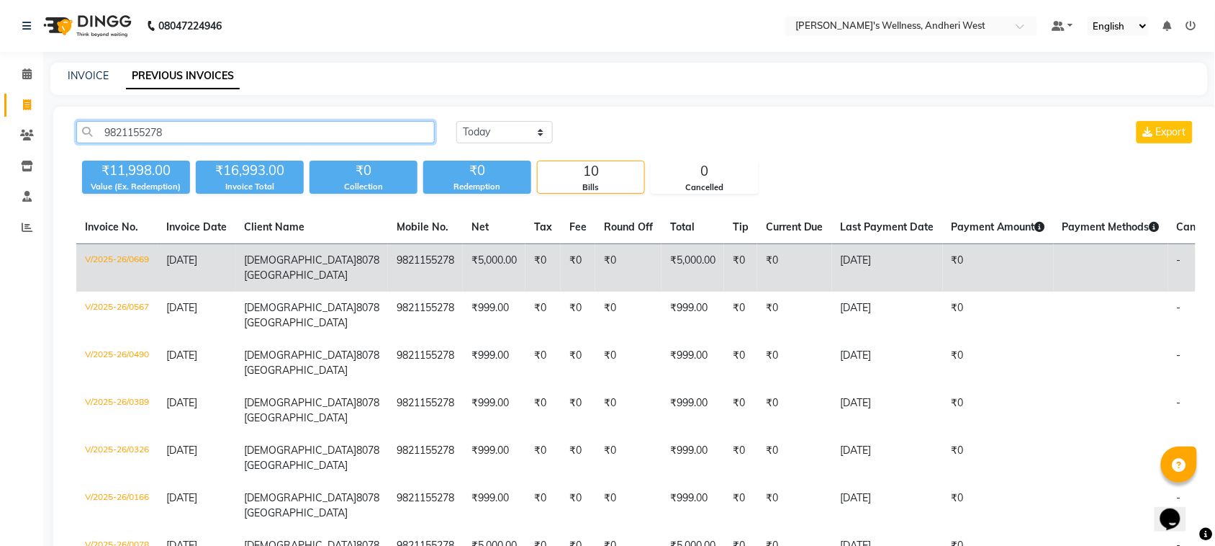
type input "9821155278"
click at [463, 270] on td "₹5,000.00" at bounding box center [494, 268] width 63 height 48
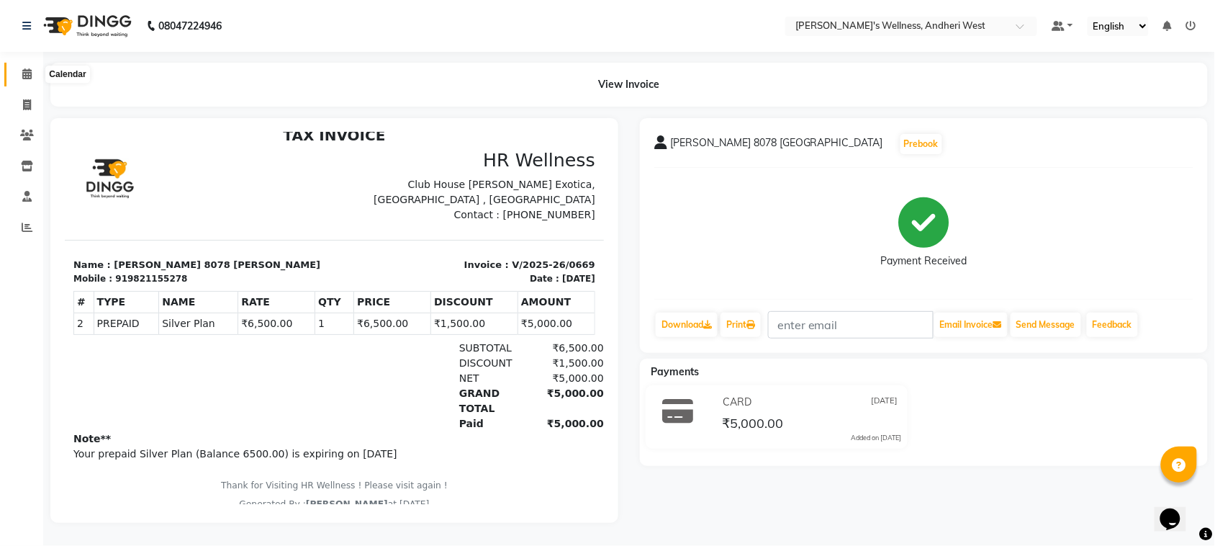
click at [22, 68] on icon at bounding box center [26, 73] width 9 height 11
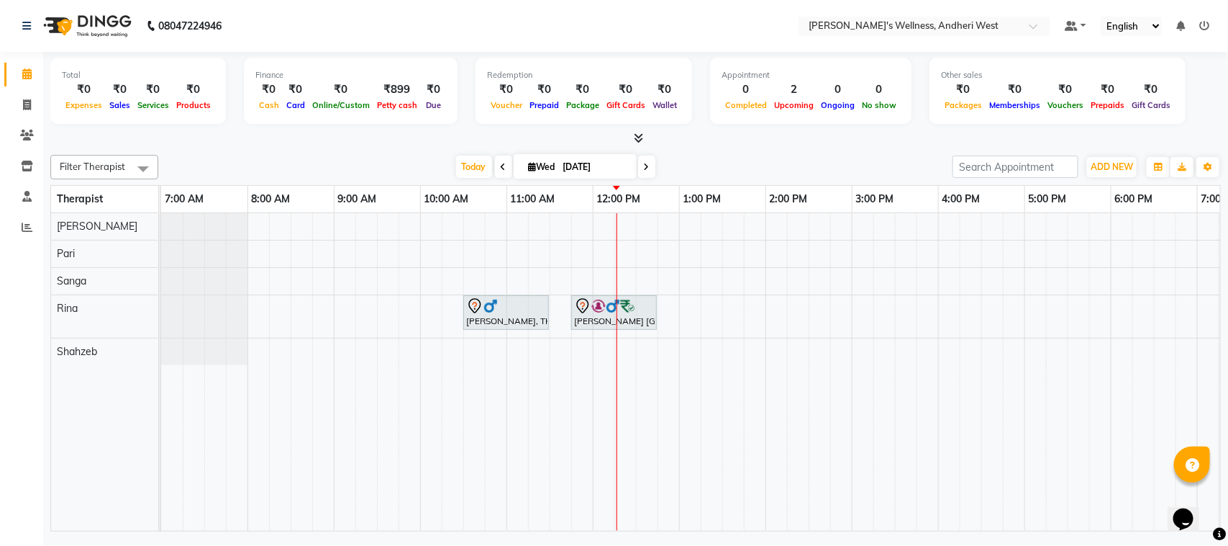
scroll to position [0, 235]
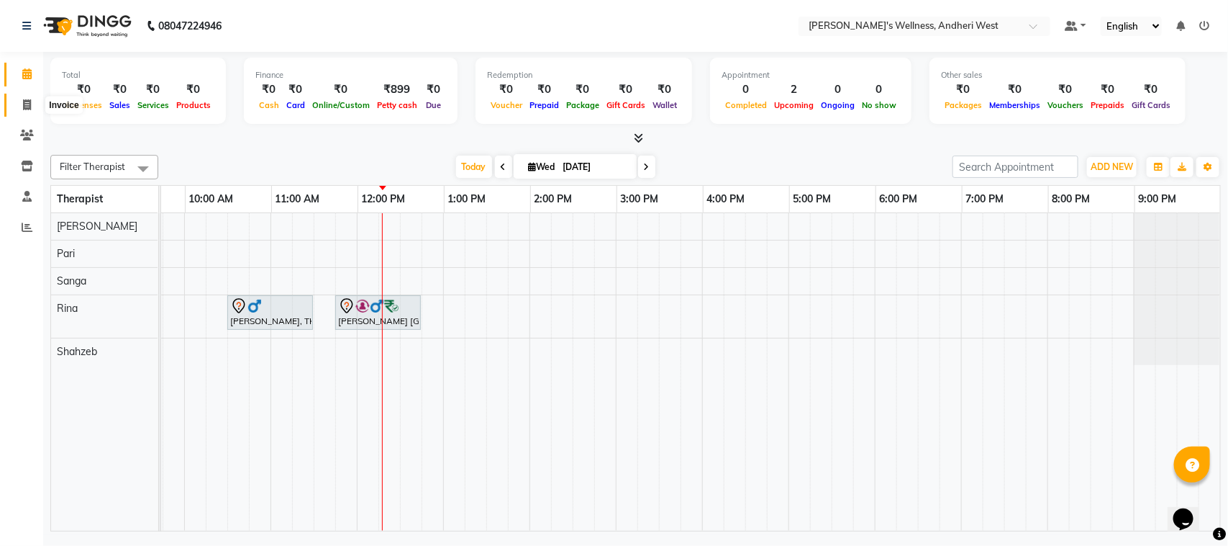
click at [27, 109] on icon at bounding box center [27, 104] width 8 height 11
select select "service"
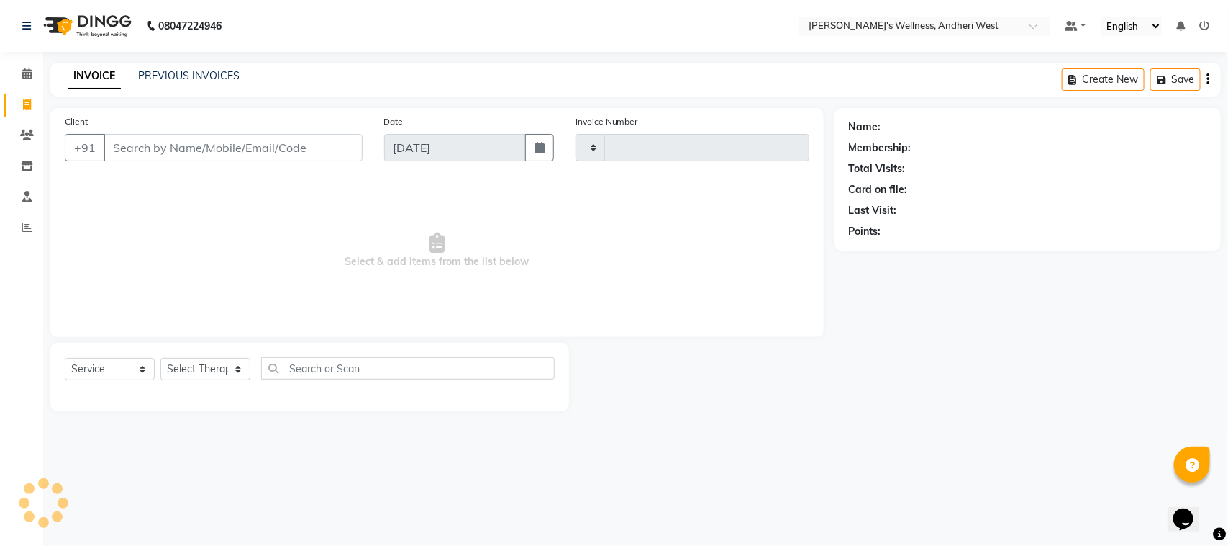
type input "0695"
select select "7384"
click at [159, 155] on input "Client" at bounding box center [233, 147] width 259 height 27
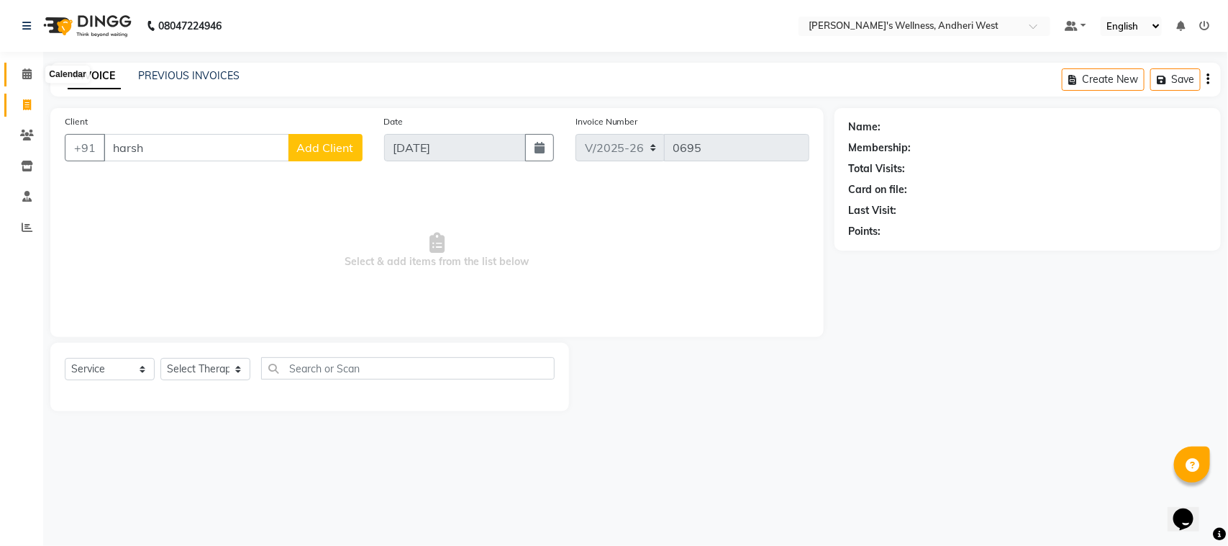
type input "harsh"
click at [23, 76] on icon at bounding box center [26, 73] width 9 height 11
